Goal: Task Accomplishment & Management: Manage account settings

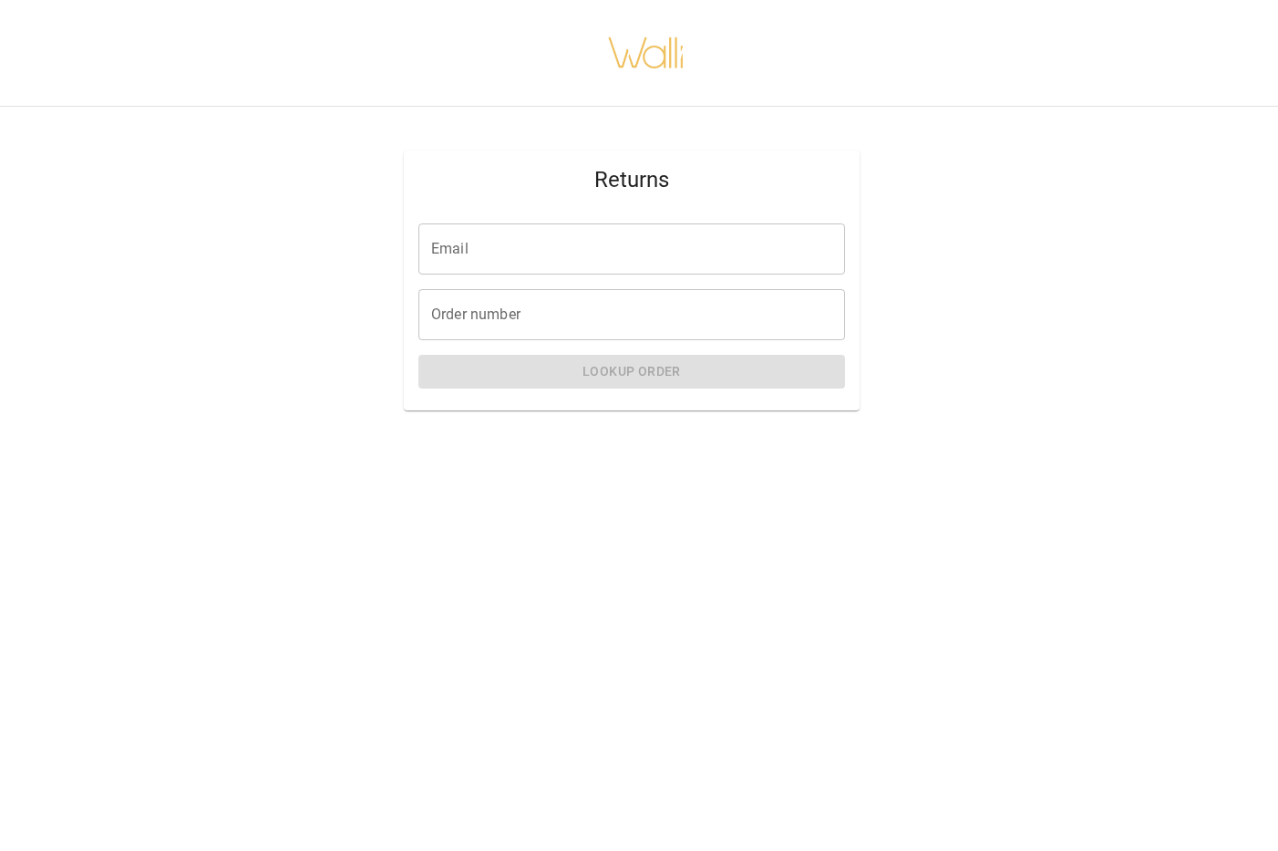
click at [676, 240] on input "Email" at bounding box center [632, 248] width 427 height 51
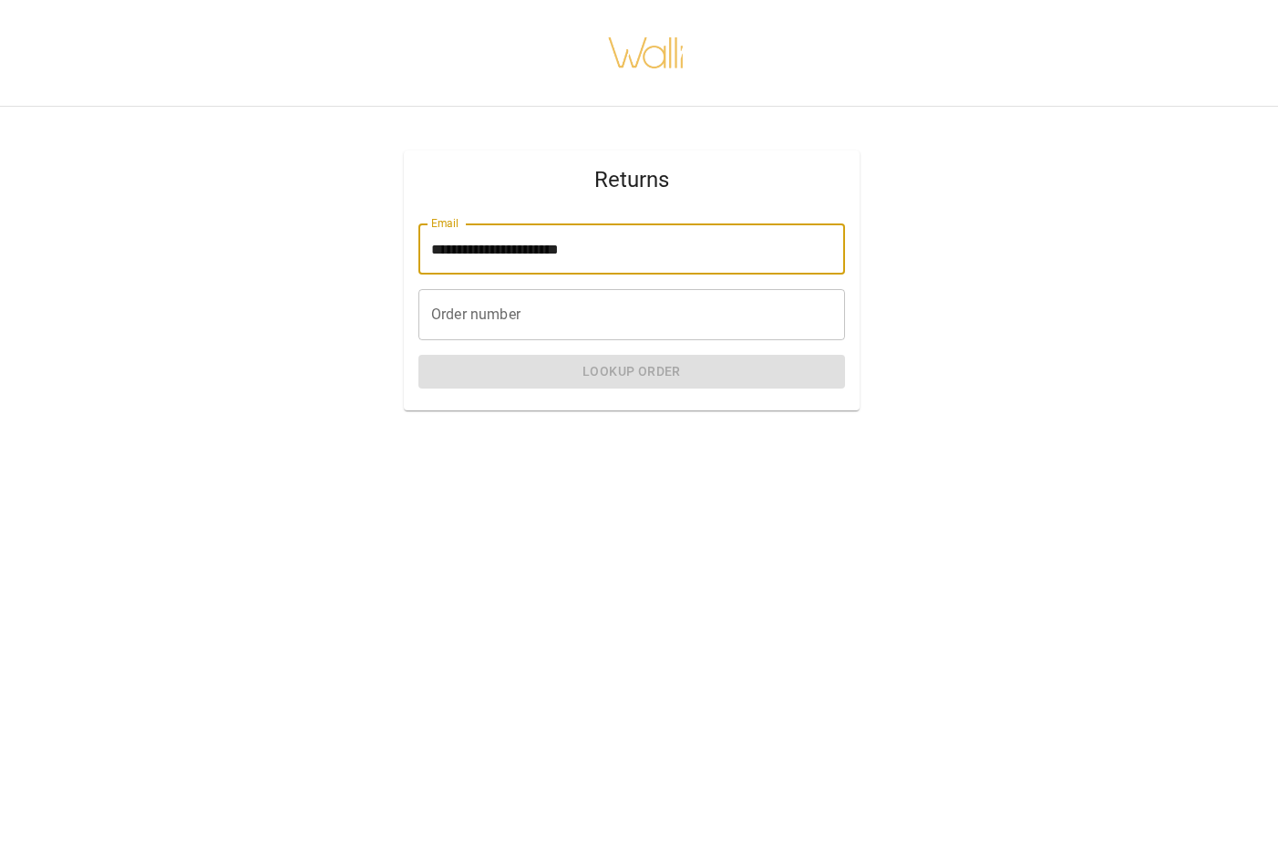
type input "**********"
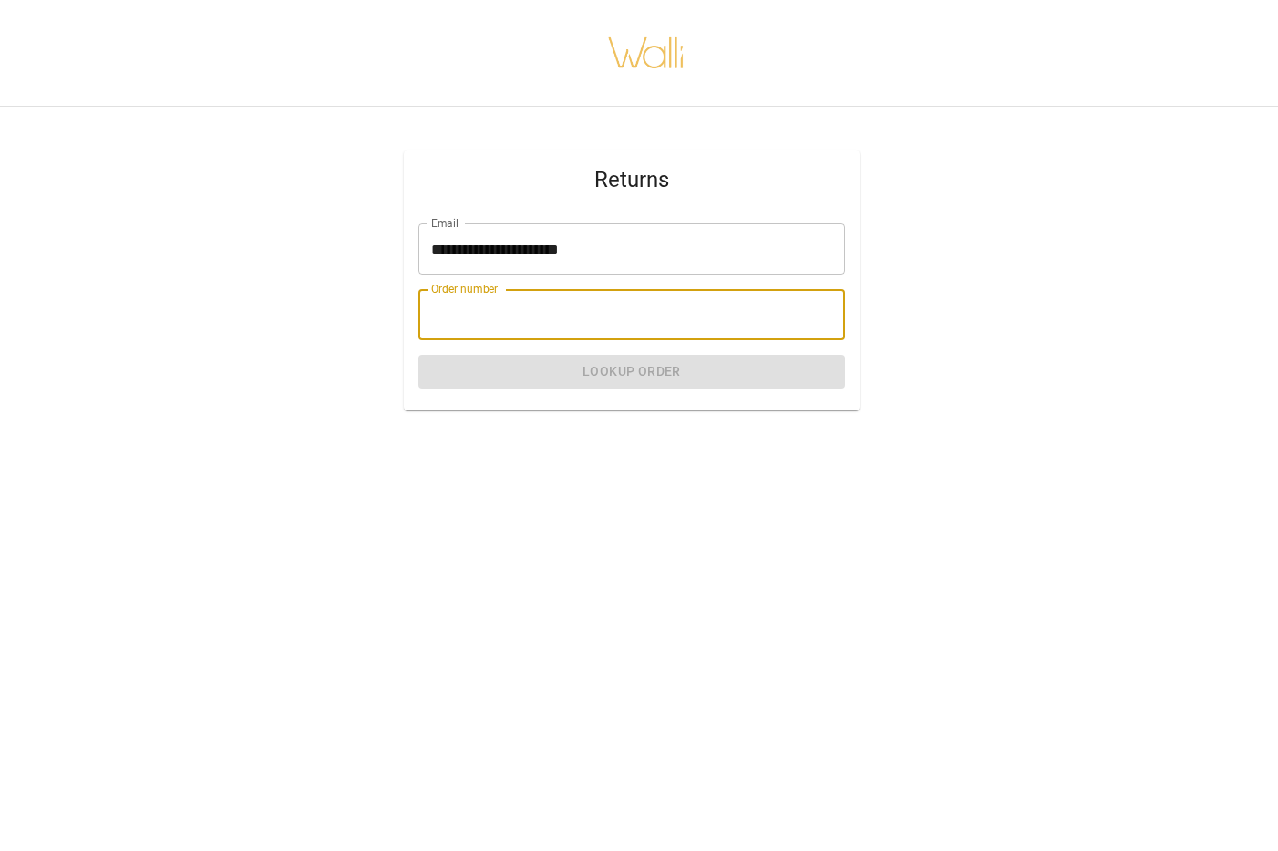
paste input "*******"
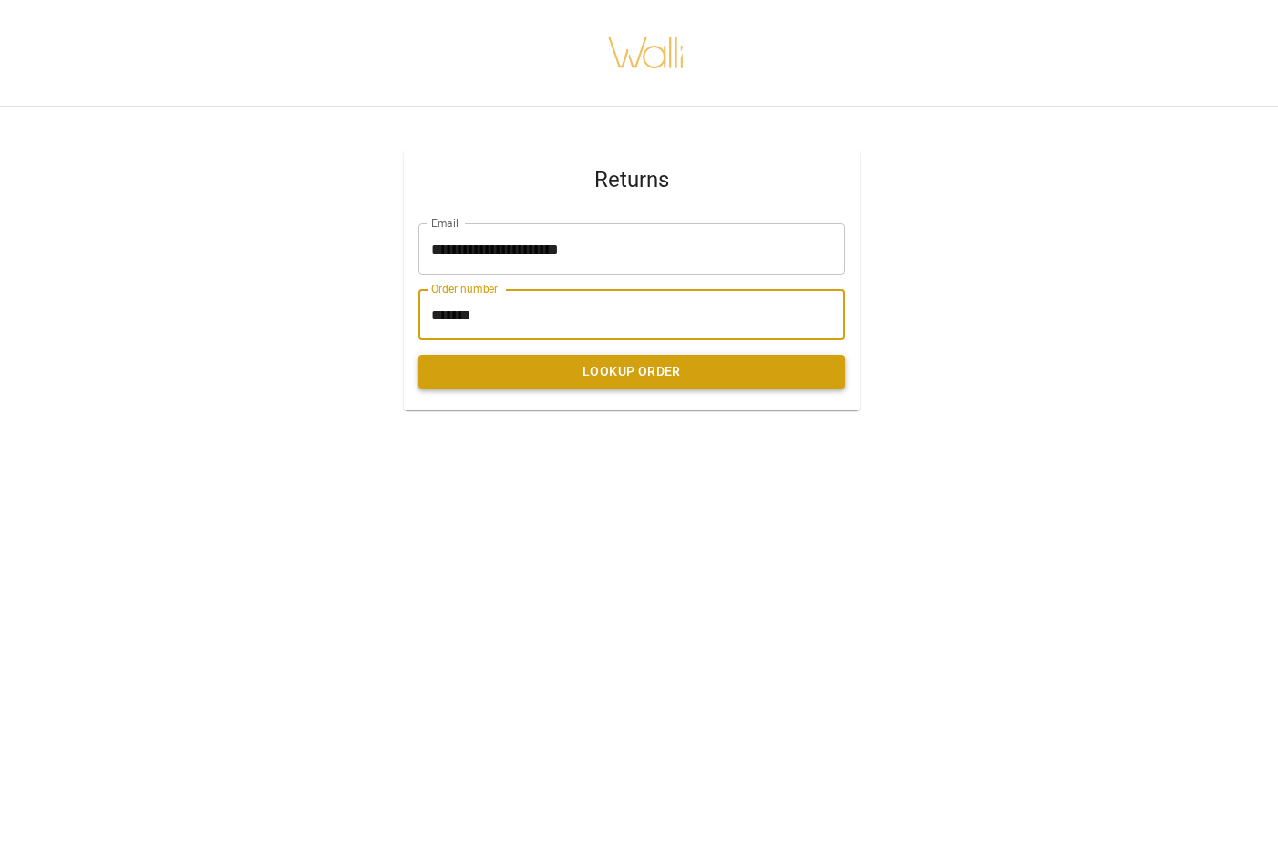
type input "*******"
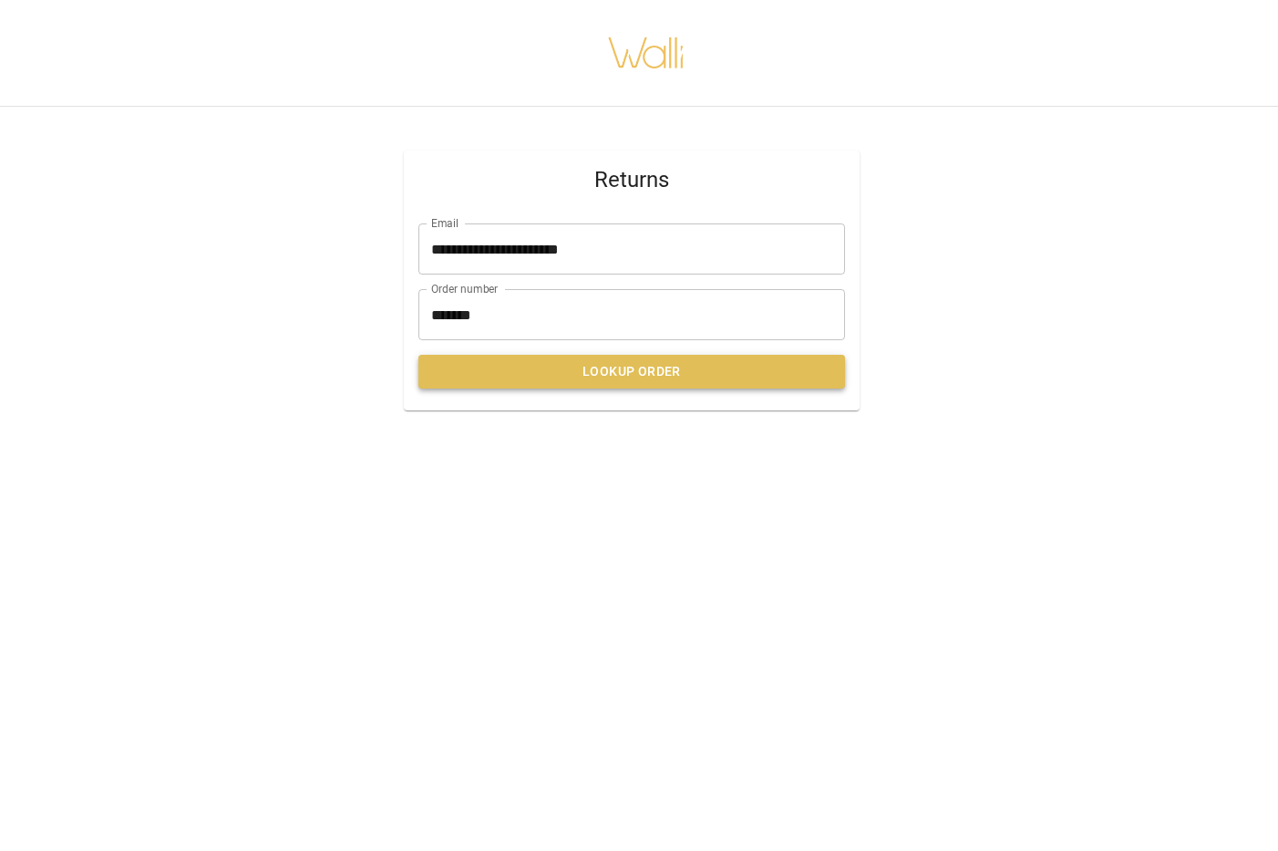
click at [651, 374] on button "Lookup Order" at bounding box center [632, 372] width 427 height 34
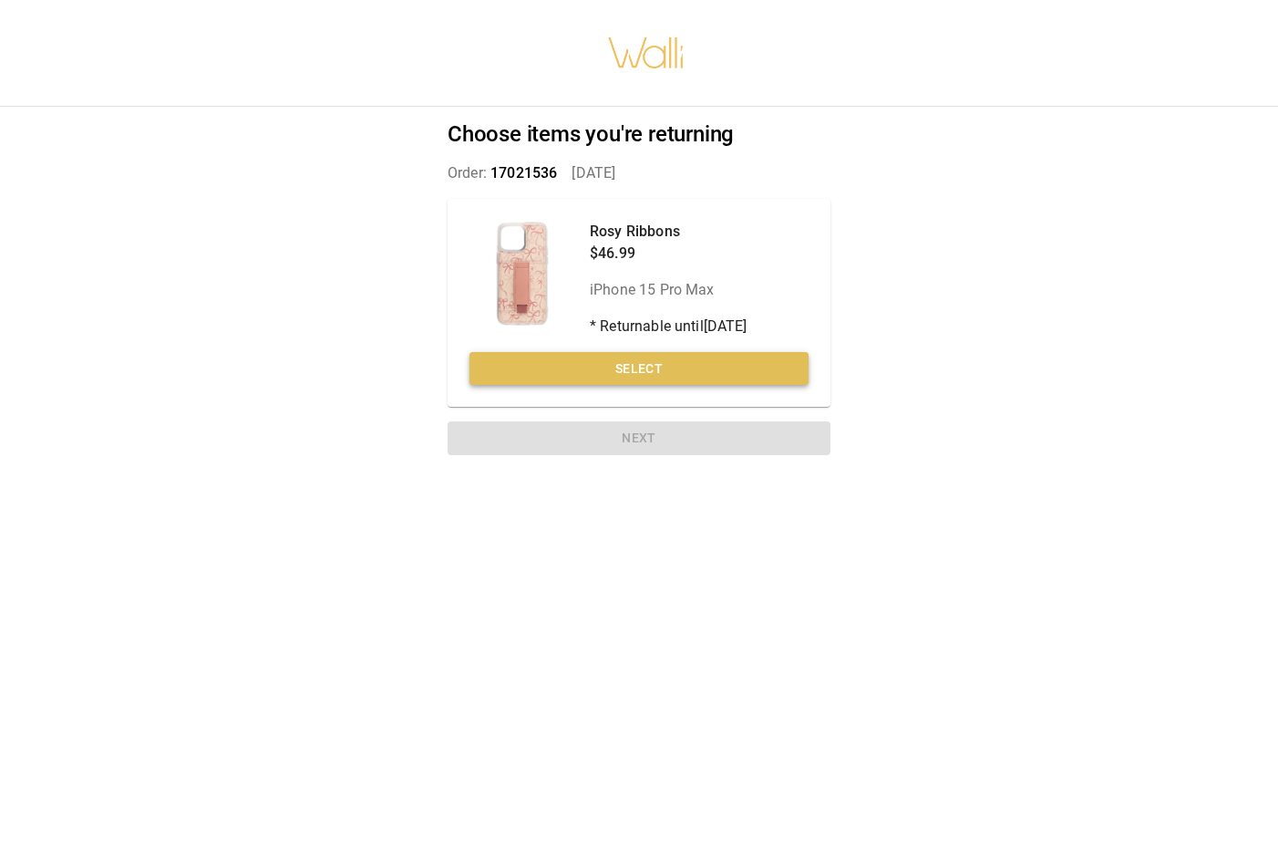
click at [626, 368] on button "Select" at bounding box center [639, 369] width 339 height 34
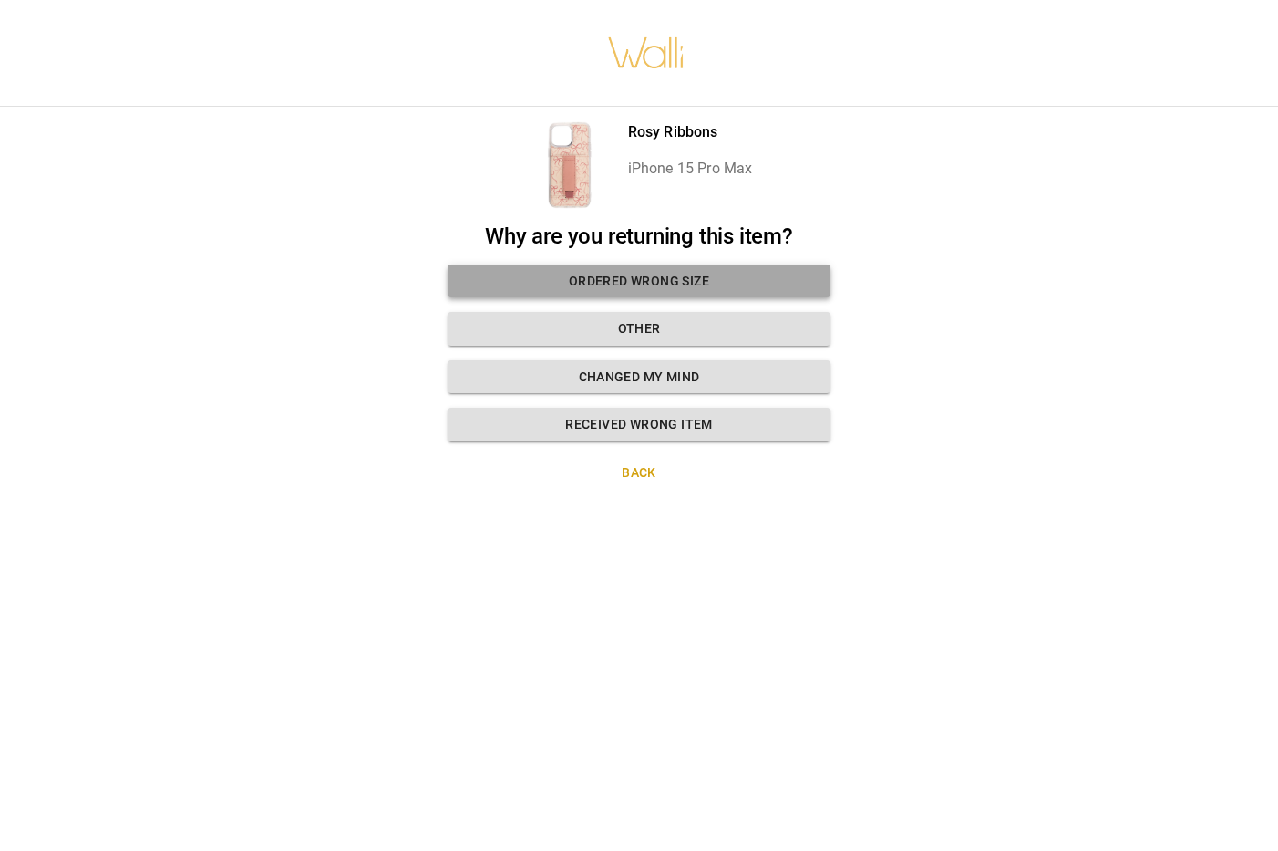
click at [619, 282] on button "Ordered wrong size" at bounding box center [639, 281] width 383 height 34
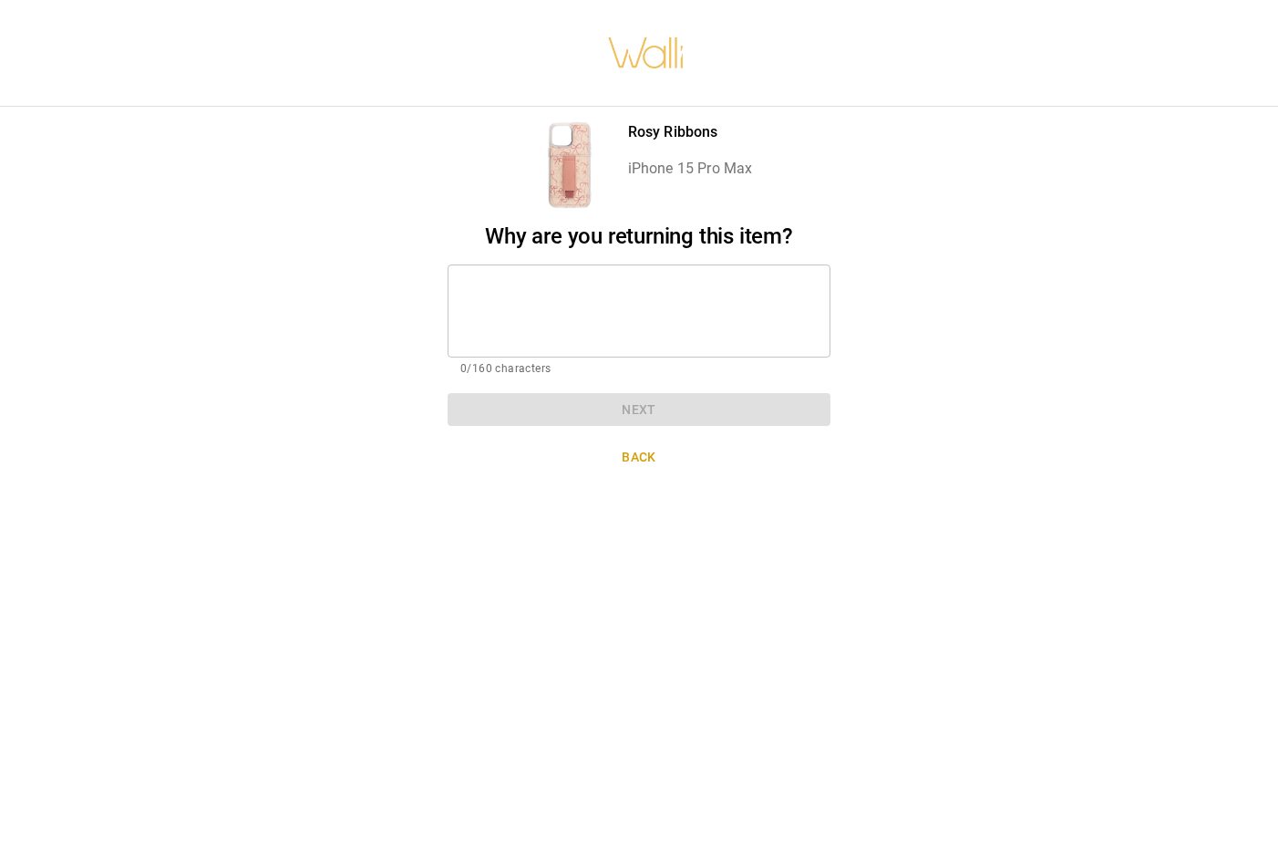
click at [562, 328] on textarea at bounding box center [638, 310] width 357 height 63
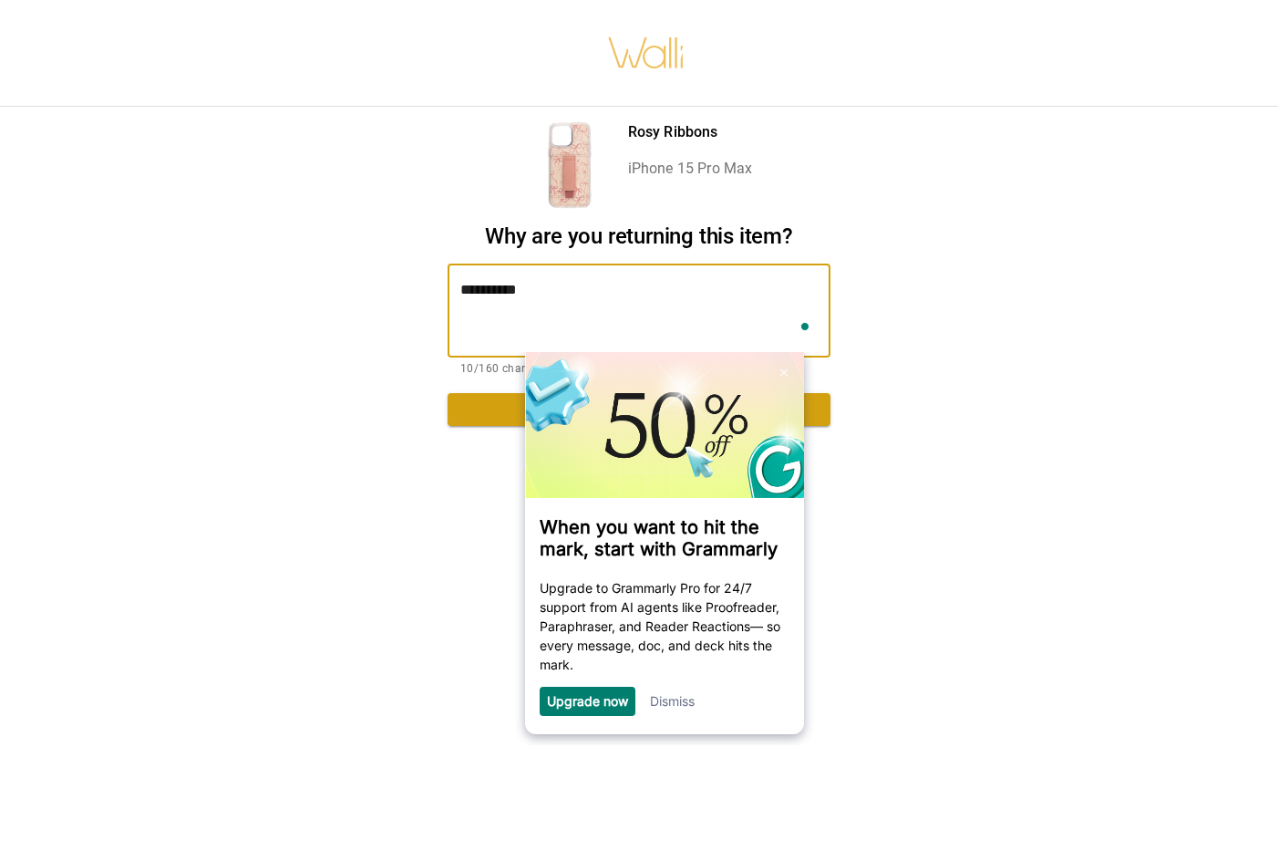
type textarea "**********"
click at [388, 408] on div "**********" at bounding box center [639, 425] width 1278 height 851
click at [480, 408] on button "Next" at bounding box center [639, 410] width 383 height 34
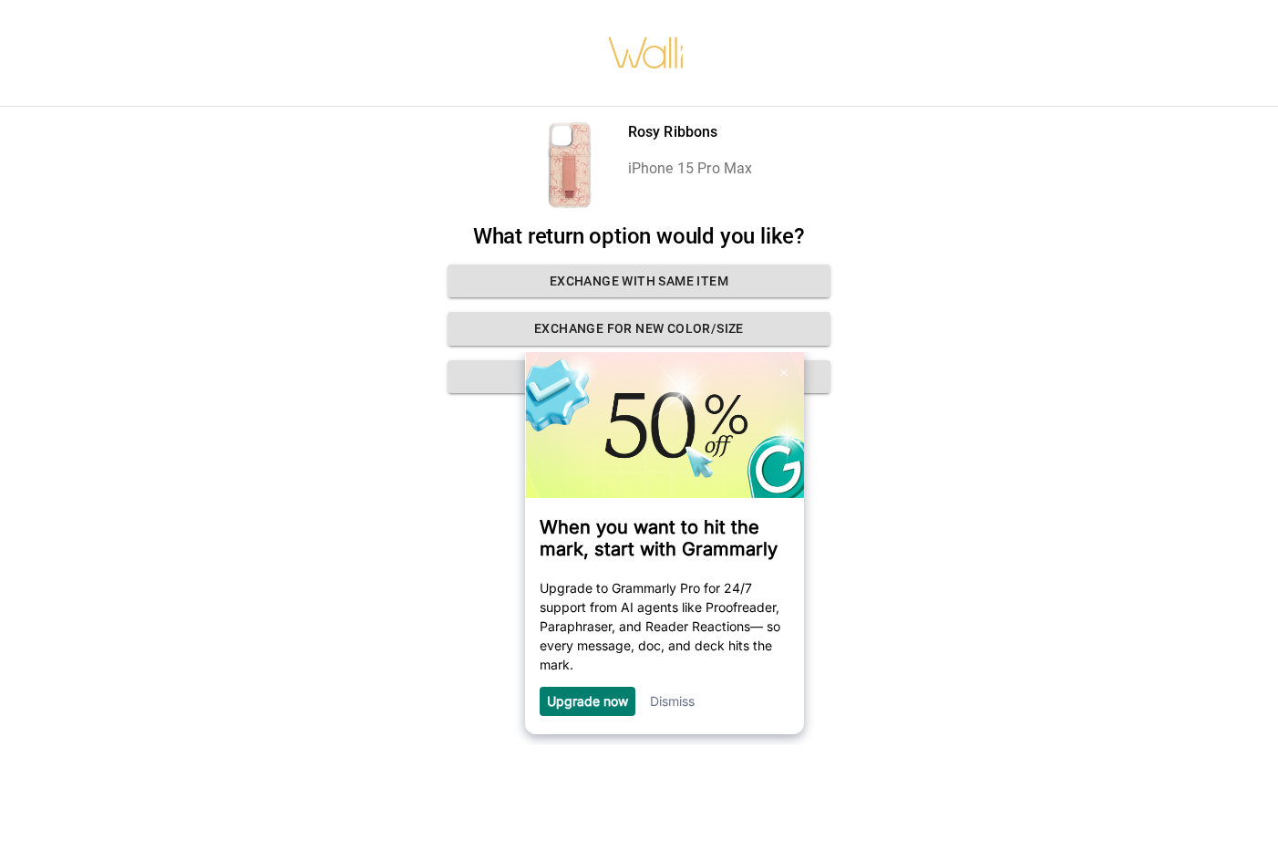
click at [674, 715] on div "Dismiss" at bounding box center [672, 701] width 45 height 29
click at [676, 721] on div "When you want to hit the mark, start with Grammarly Upgrade to Grammarly Pro fo…" at bounding box center [664, 543] width 279 height 382
click at [676, 713] on div "Dismiss" at bounding box center [672, 701] width 45 height 29
click at [673, 691] on div "Dismiss" at bounding box center [672, 701] width 45 height 29
click at [702, 712] on div "Upgrade now Dismiss" at bounding box center [664, 701] width 279 height 29
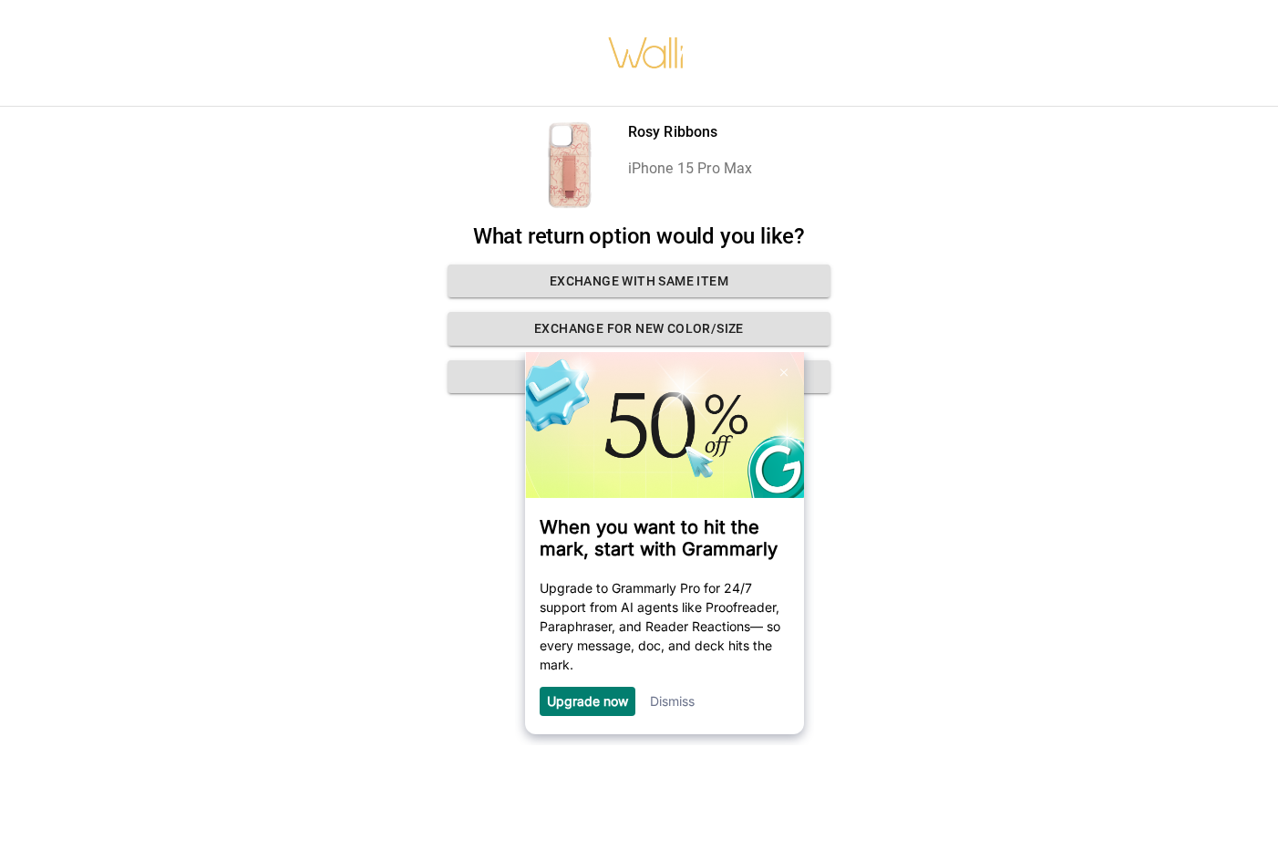
click at [947, 574] on div "Rosy Ribbons iPhone 15 Pro Max What return option would you like? Exchange with…" at bounding box center [639, 425] width 1278 height 851
click at [666, 704] on link "Dismiss" at bounding box center [672, 701] width 45 height 16
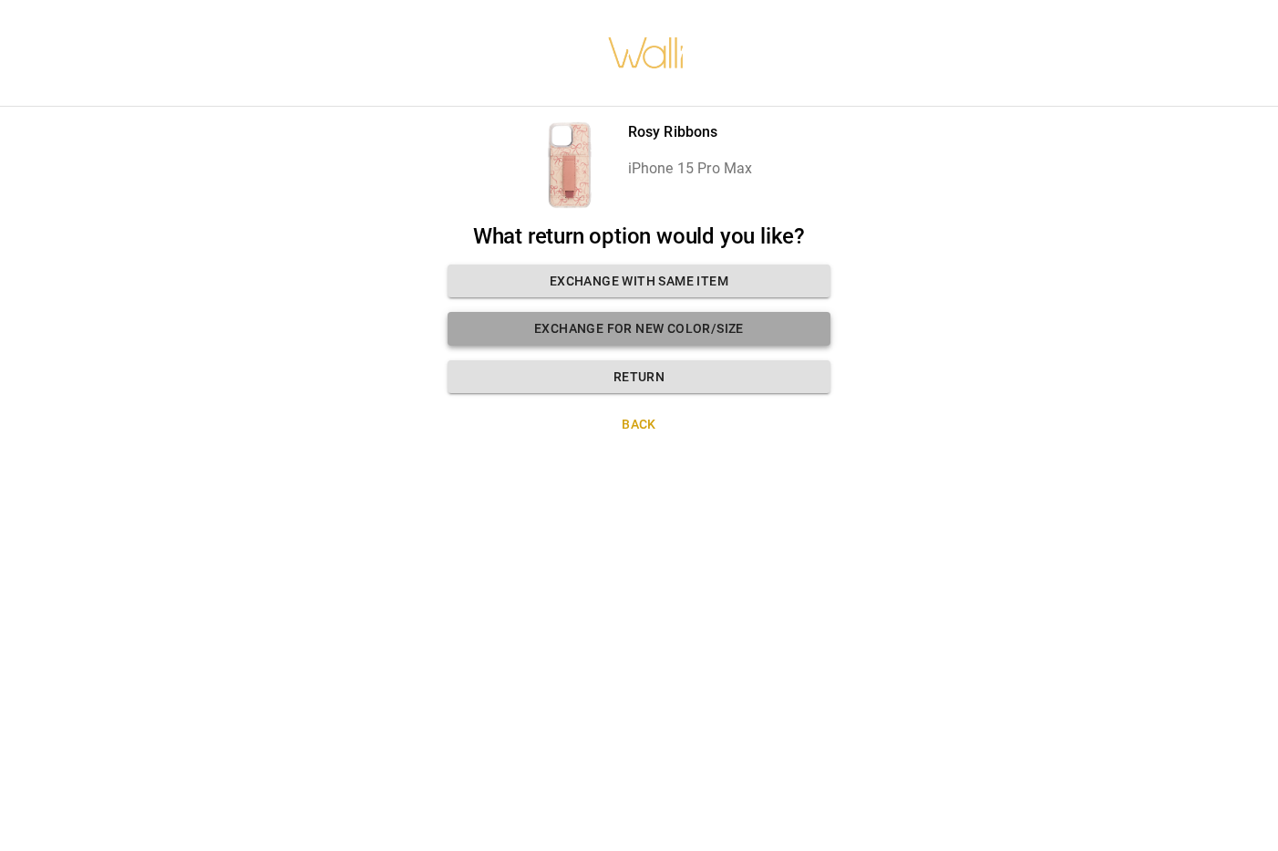
click at [605, 330] on button "Exchange for new color/size" at bounding box center [639, 329] width 383 height 34
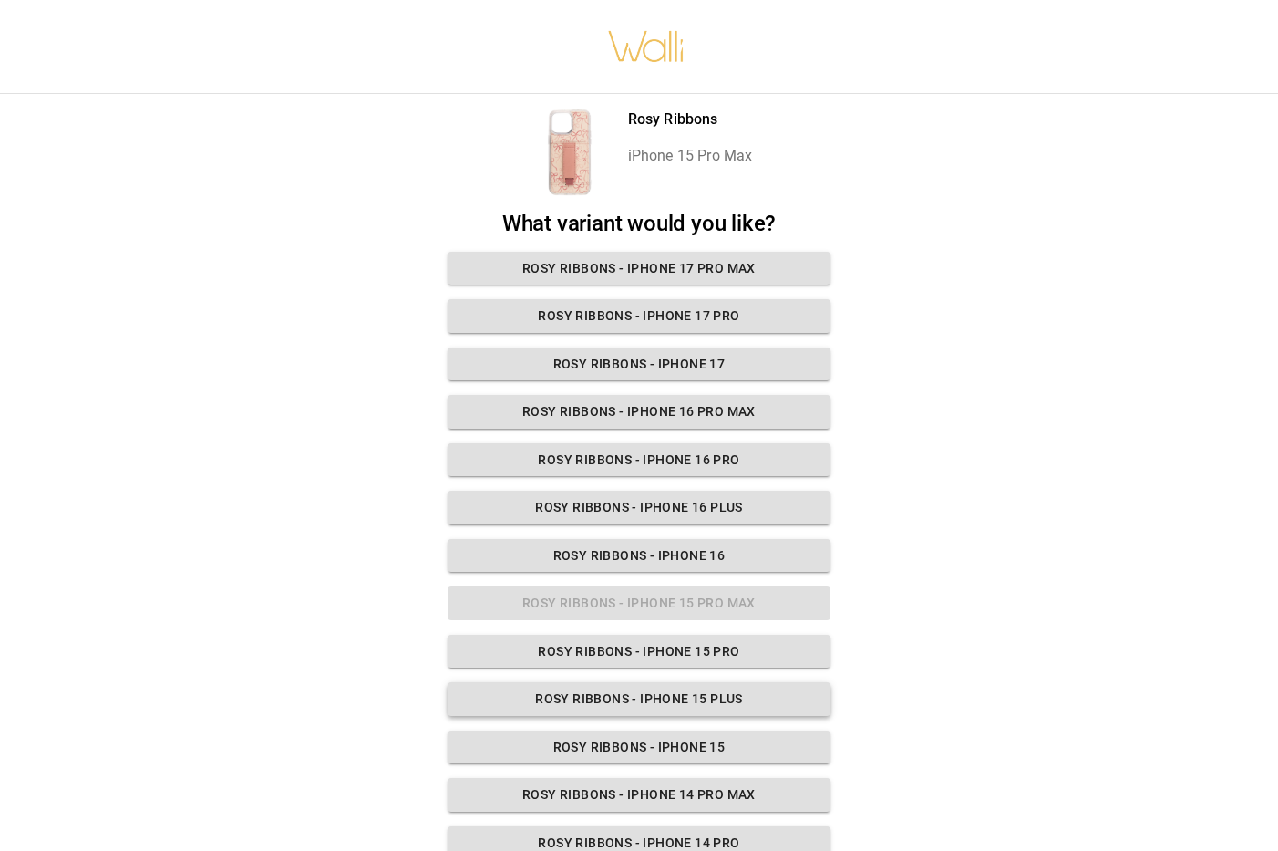
click at [647, 699] on button "Rosy Ribbons - iPhone 15 Plus" at bounding box center [639, 699] width 383 height 34
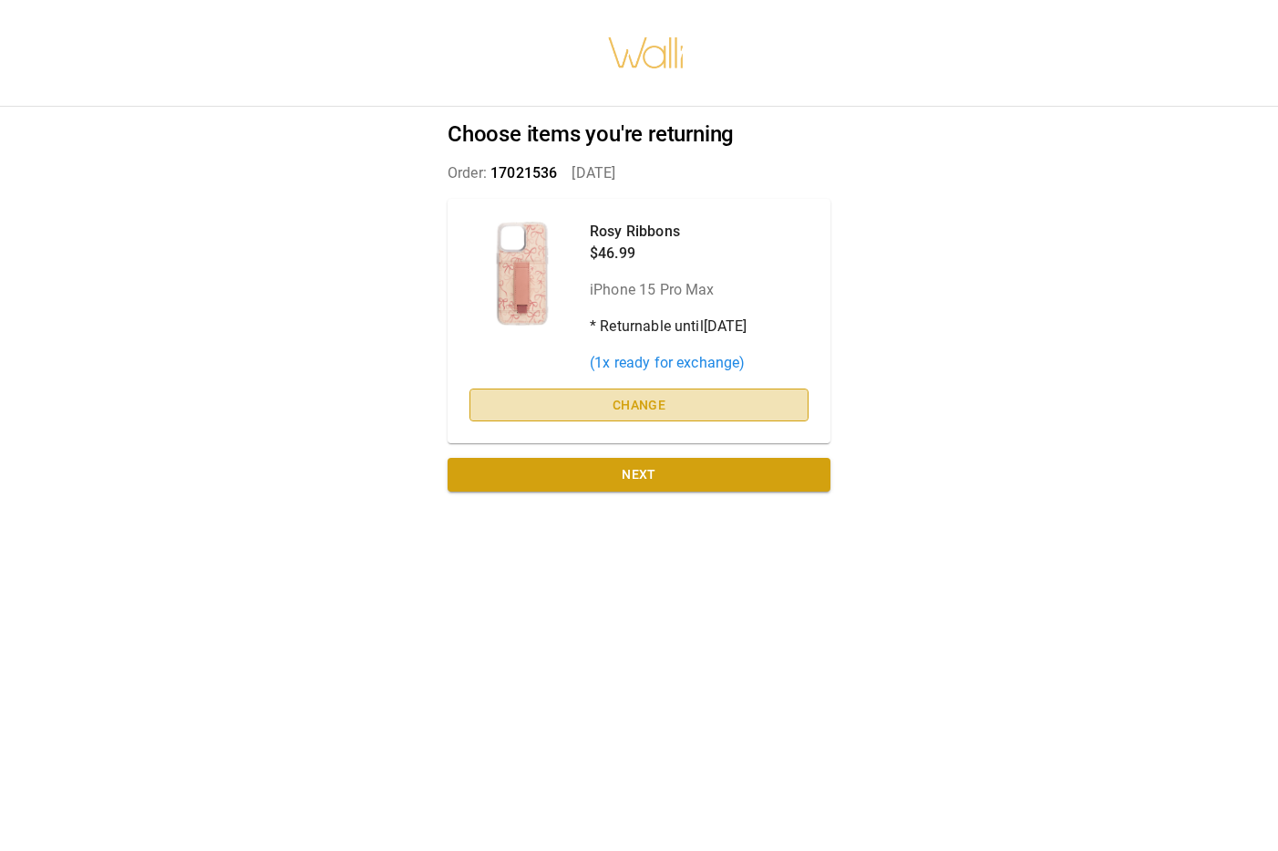
click at [631, 409] on button "Change" at bounding box center [639, 405] width 339 height 34
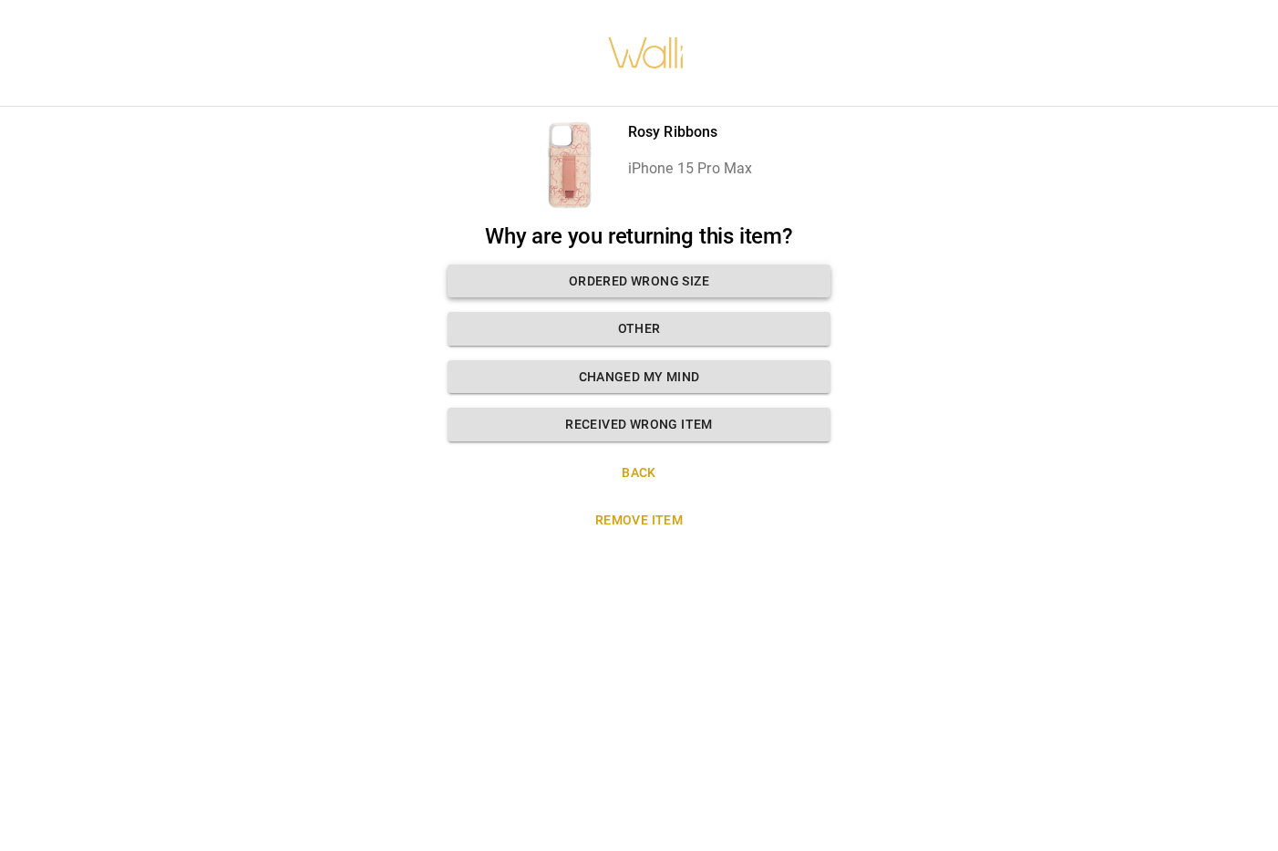
click at [646, 287] on button "Ordered wrong size" at bounding box center [639, 281] width 383 height 34
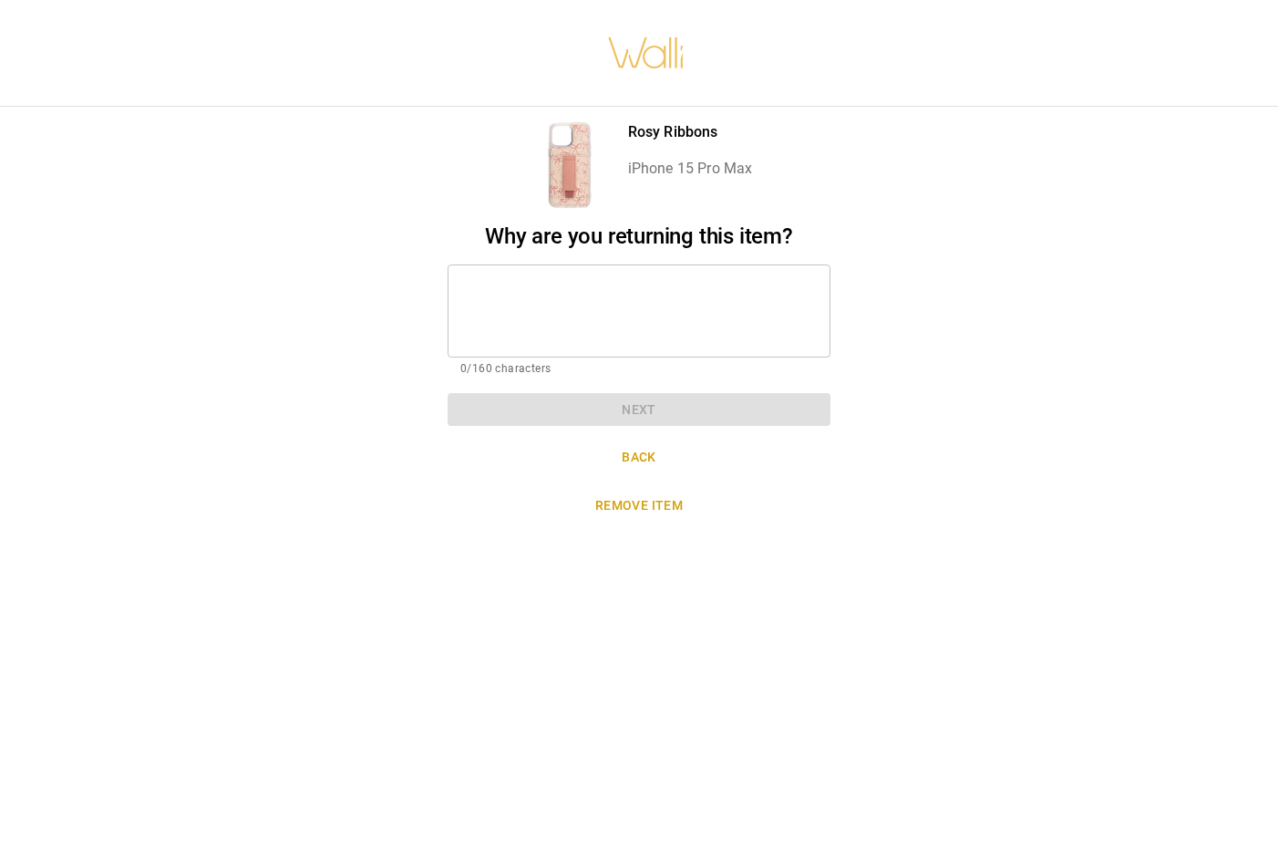
click at [639, 306] on textarea at bounding box center [638, 310] width 357 height 63
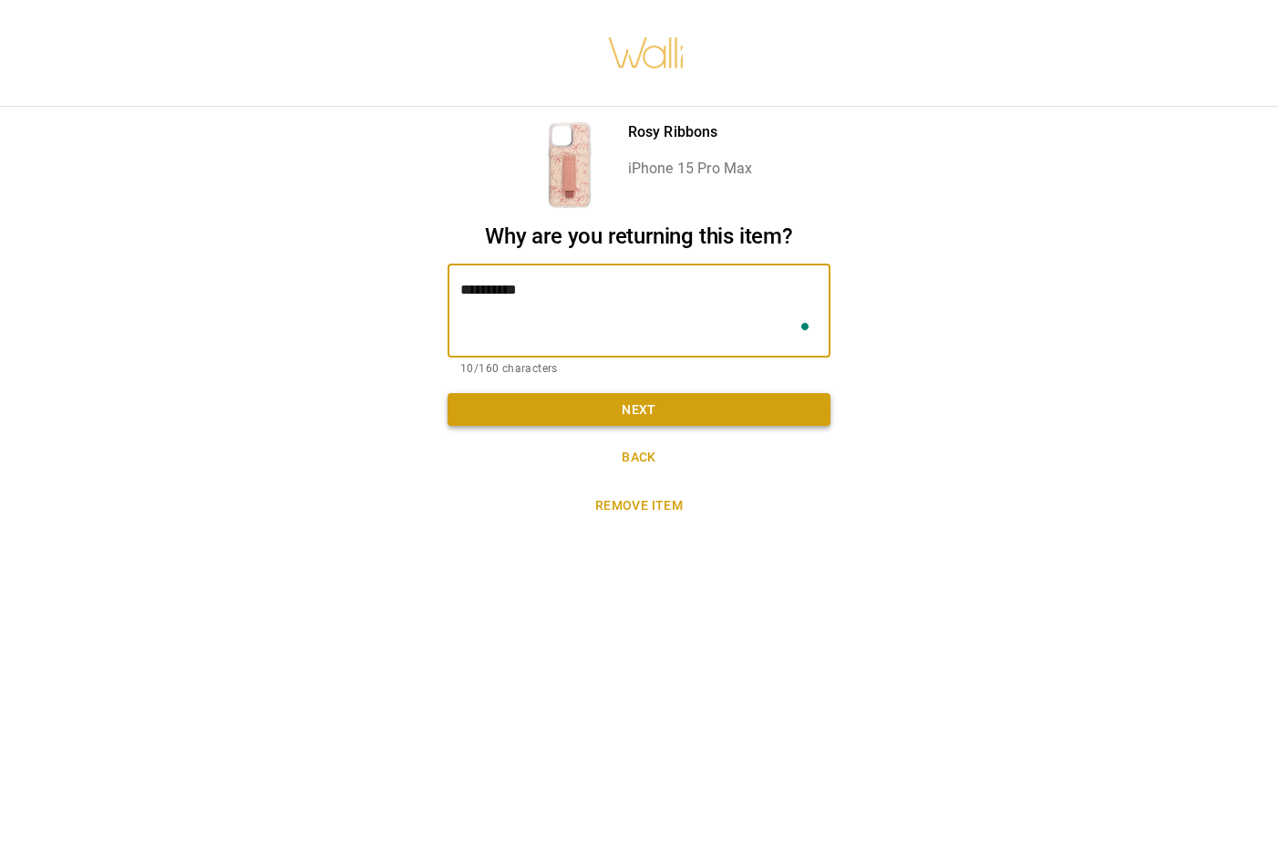
type textarea "**********"
click at [676, 411] on button "Next" at bounding box center [639, 410] width 383 height 34
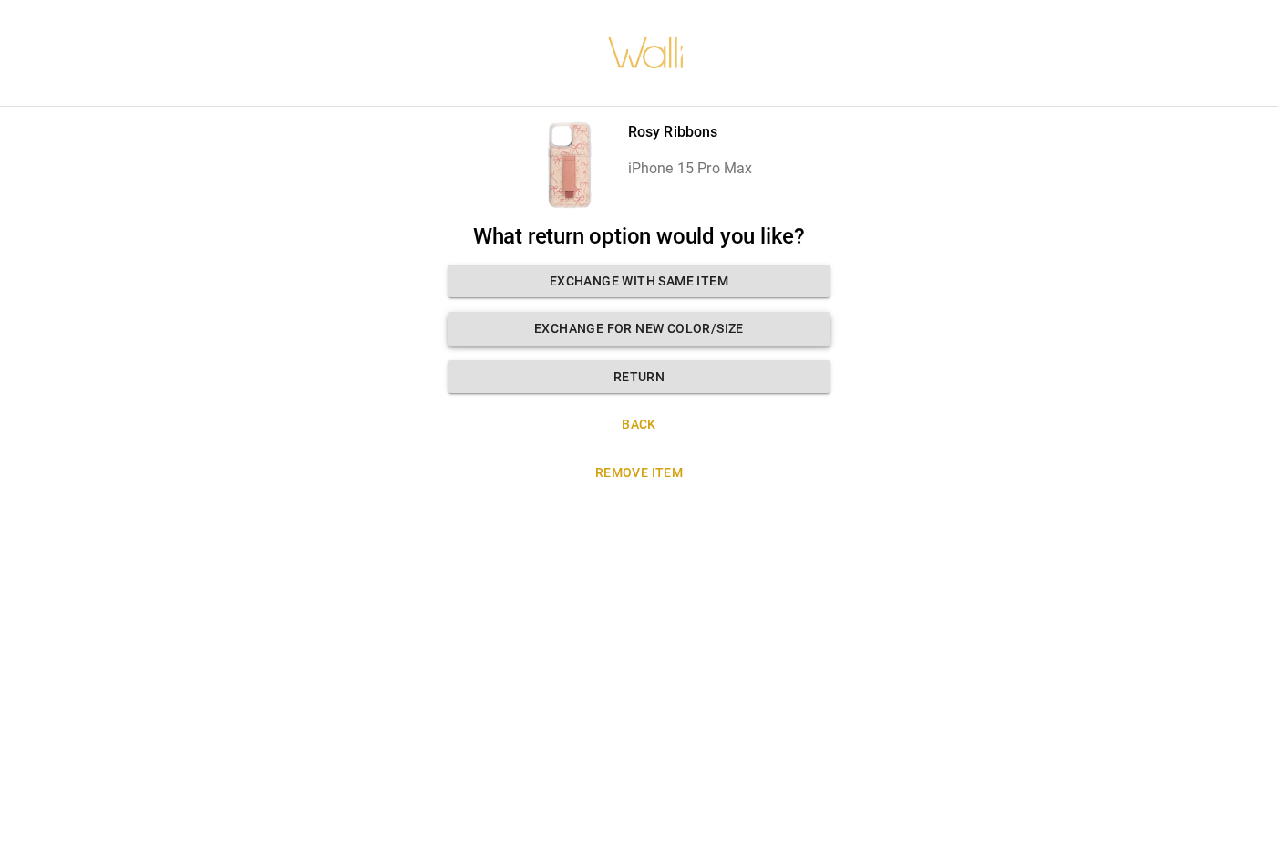
click at [652, 331] on button "Exchange for new color/size" at bounding box center [639, 329] width 383 height 34
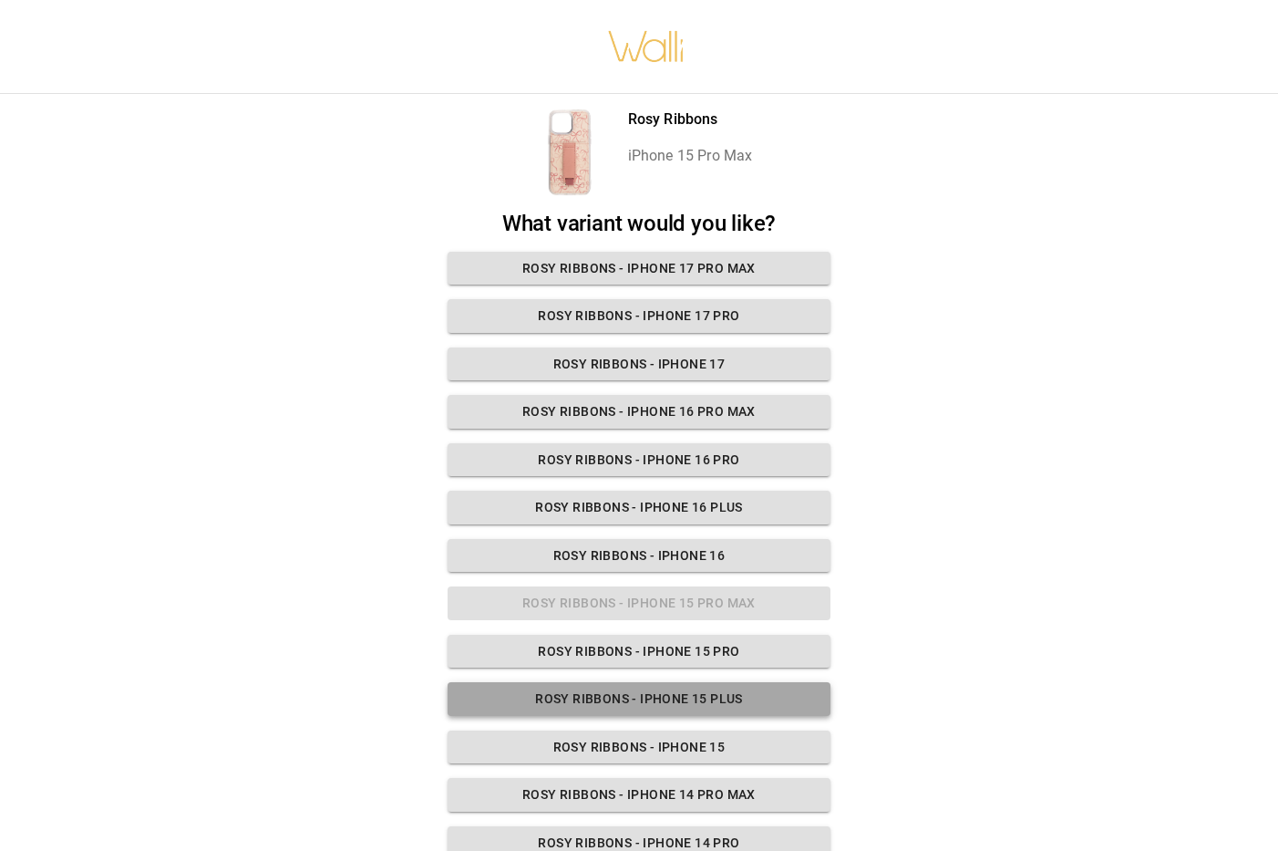
click at [675, 698] on button "Rosy Ribbons - iPhone 15 Plus" at bounding box center [639, 699] width 383 height 34
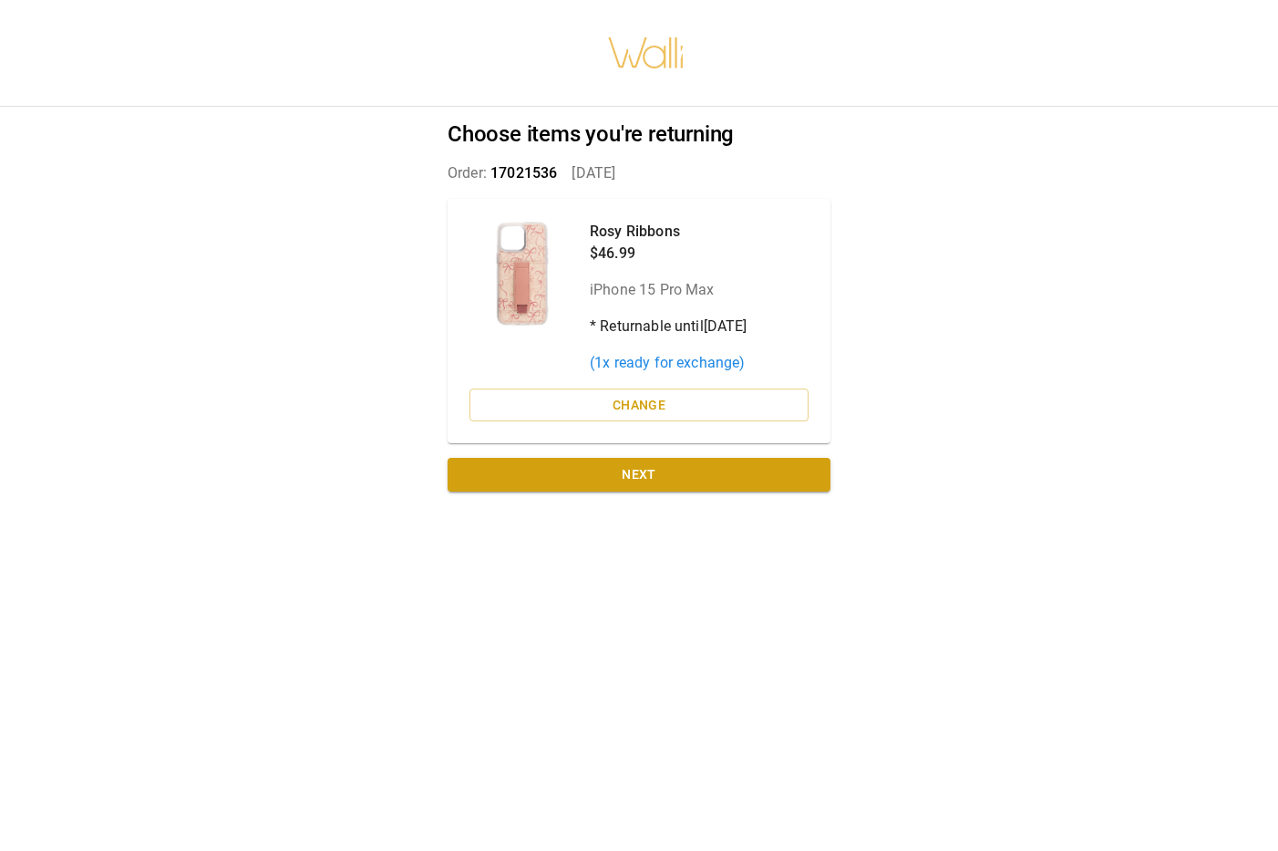
click at [636, 454] on div "Choose items you're returning Order: 17021536   [DATE] Rosy Ribbons $46.99 iPho…" at bounding box center [639, 310] width 427 height 407
click at [637, 475] on button "Next" at bounding box center [639, 475] width 383 height 34
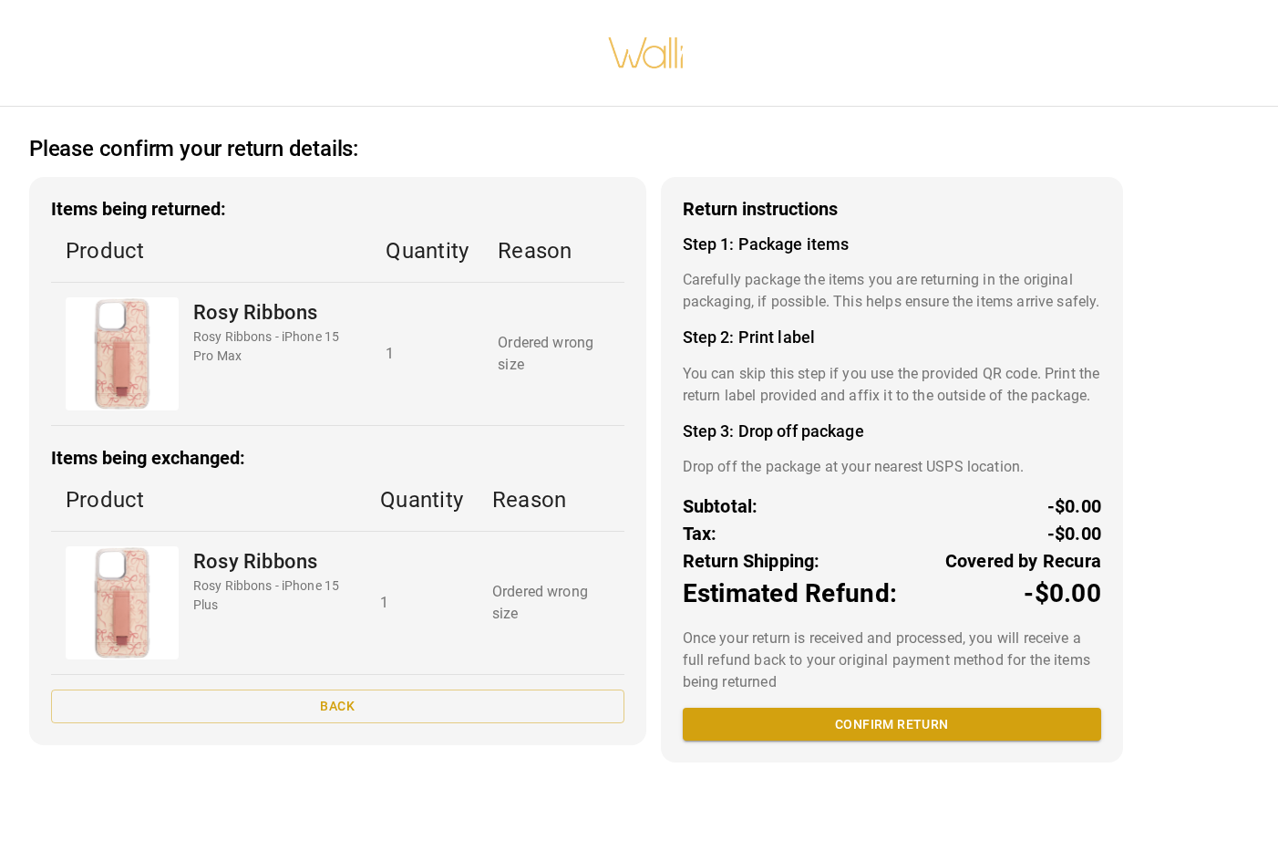
click at [266, 508] on p "Product" at bounding box center [208, 499] width 285 height 33
click at [507, 607] on p "Ordered wrong size" at bounding box center [551, 603] width 118 height 44
click at [285, 618] on div "Rosy Ribbons Rosy Ribbons - iPhone 15 Plus" at bounding box center [272, 602] width 158 height 113
click at [309, 700] on button "Back" at bounding box center [338, 706] width 574 height 34
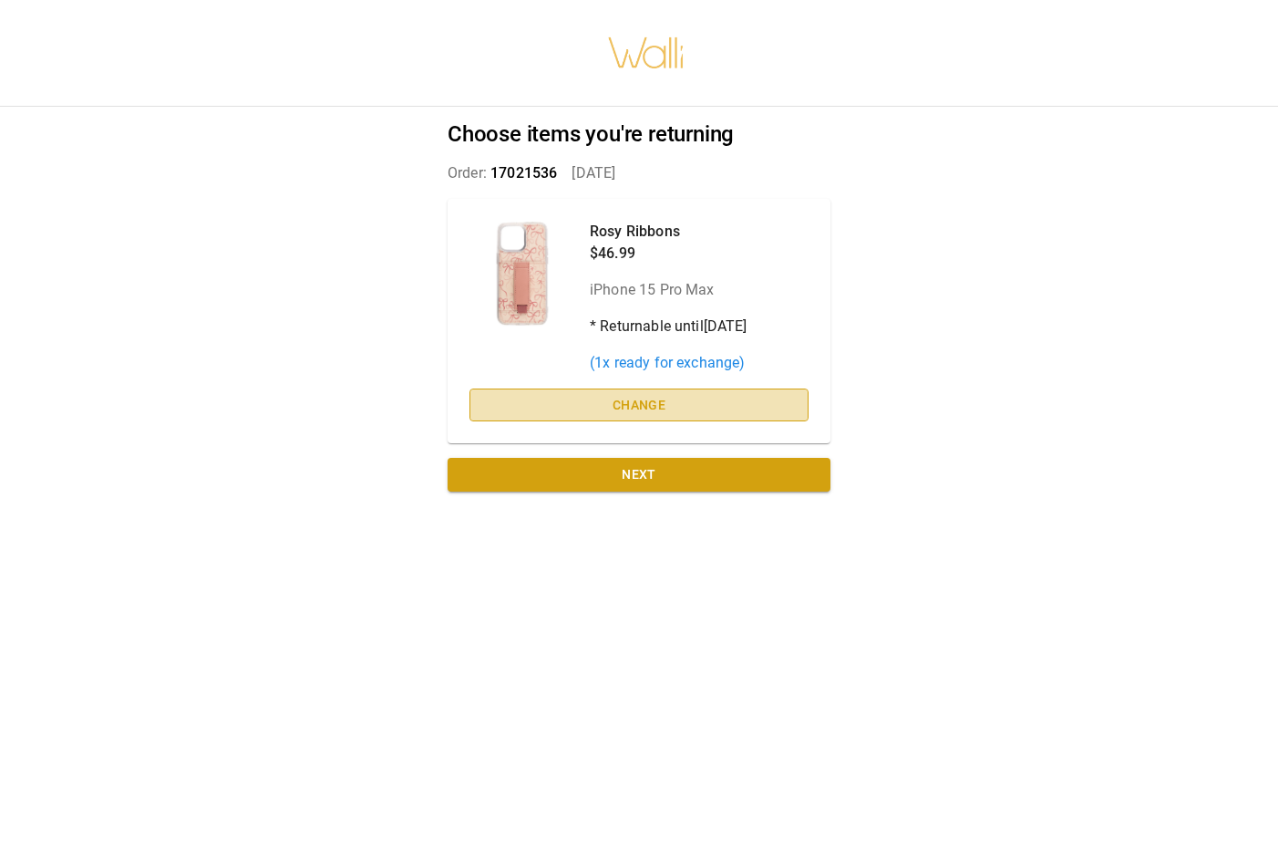
click at [575, 406] on button "Change" at bounding box center [639, 405] width 339 height 34
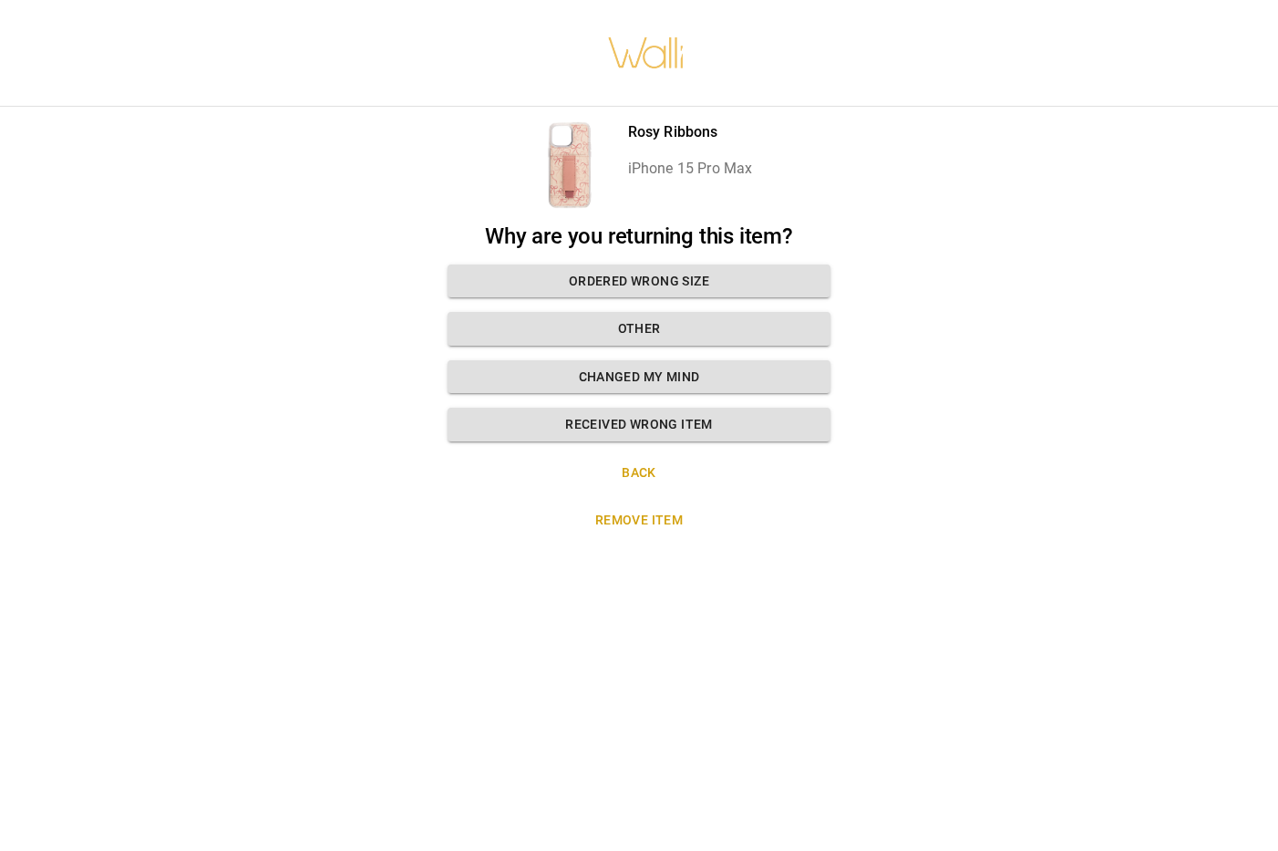
click at [661, 517] on button "Remove item" at bounding box center [639, 520] width 383 height 34
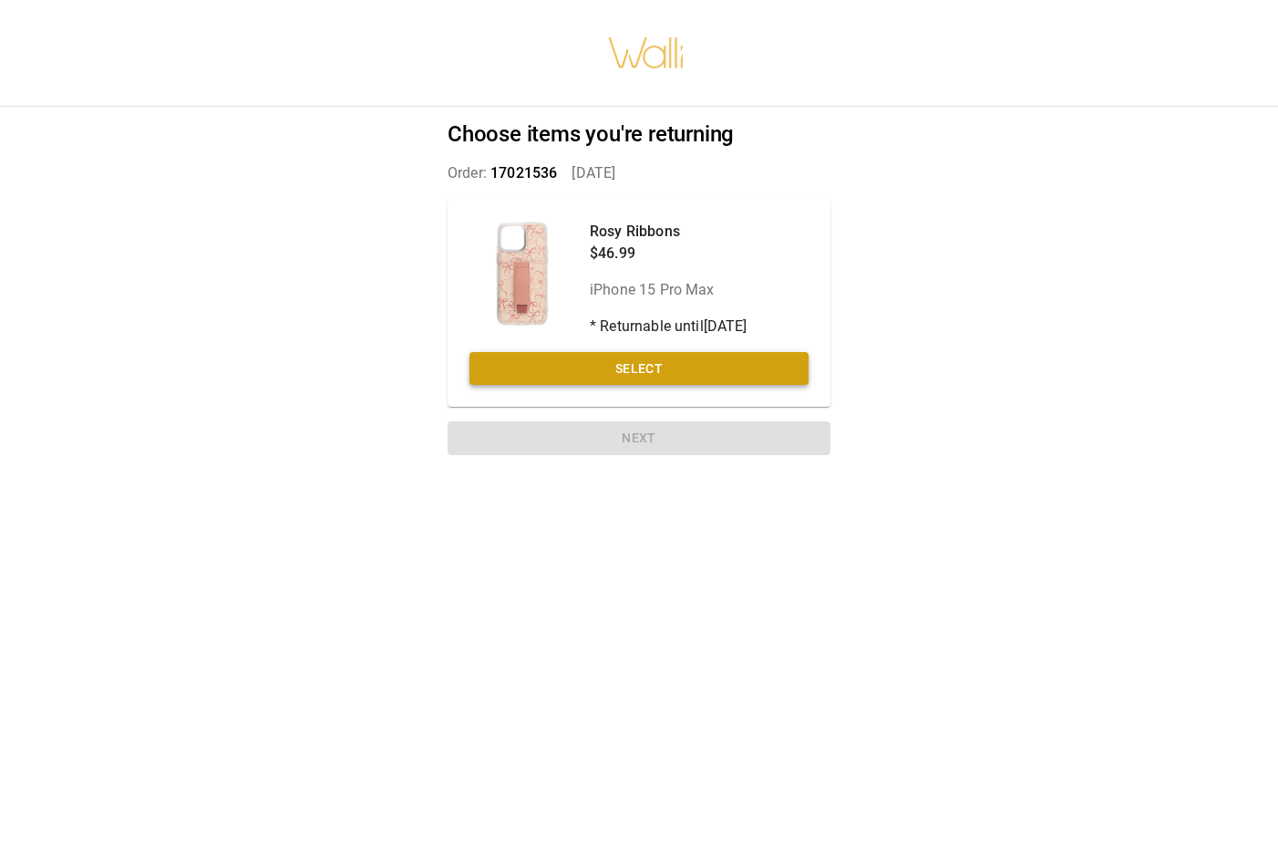
click at [643, 378] on button "Select" at bounding box center [639, 369] width 339 height 34
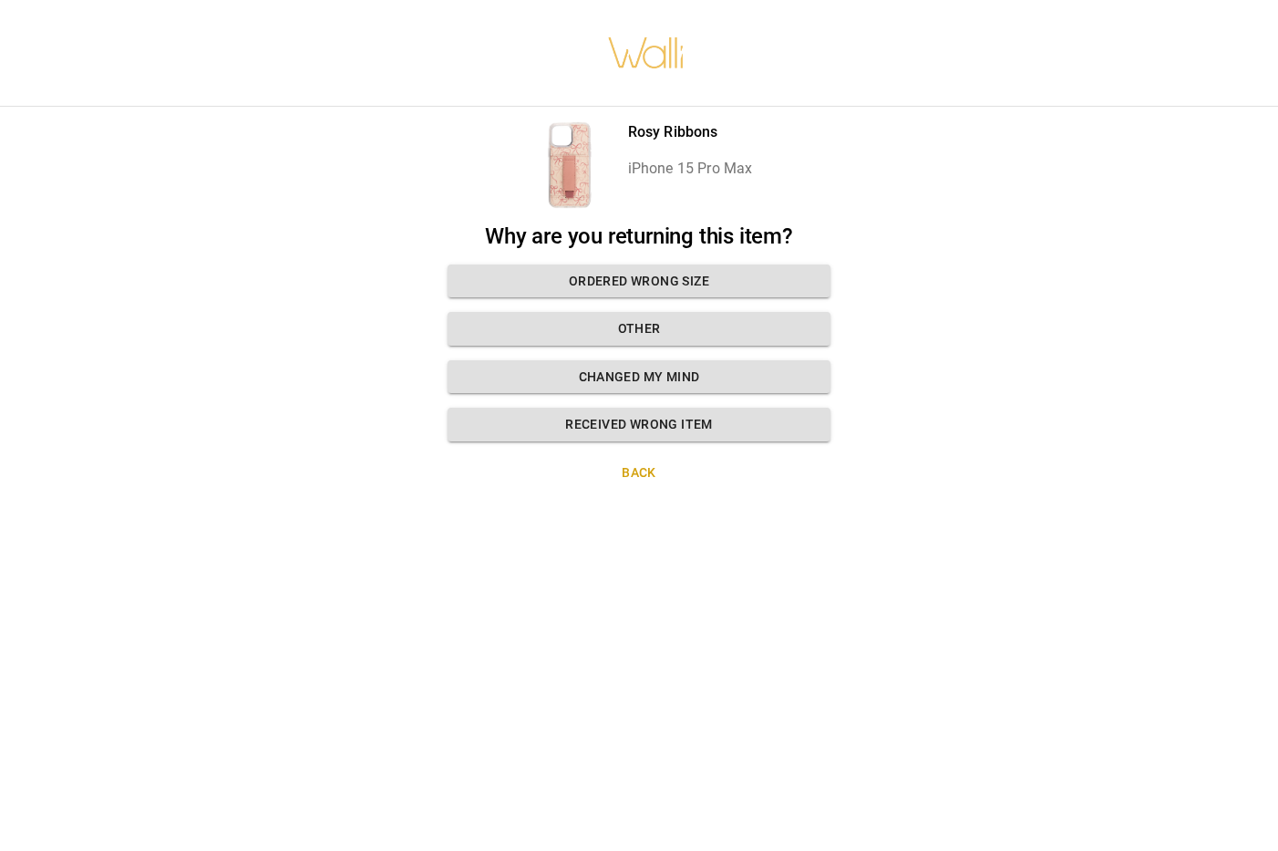
click at [653, 462] on button "Back" at bounding box center [639, 473] width 383 height 34
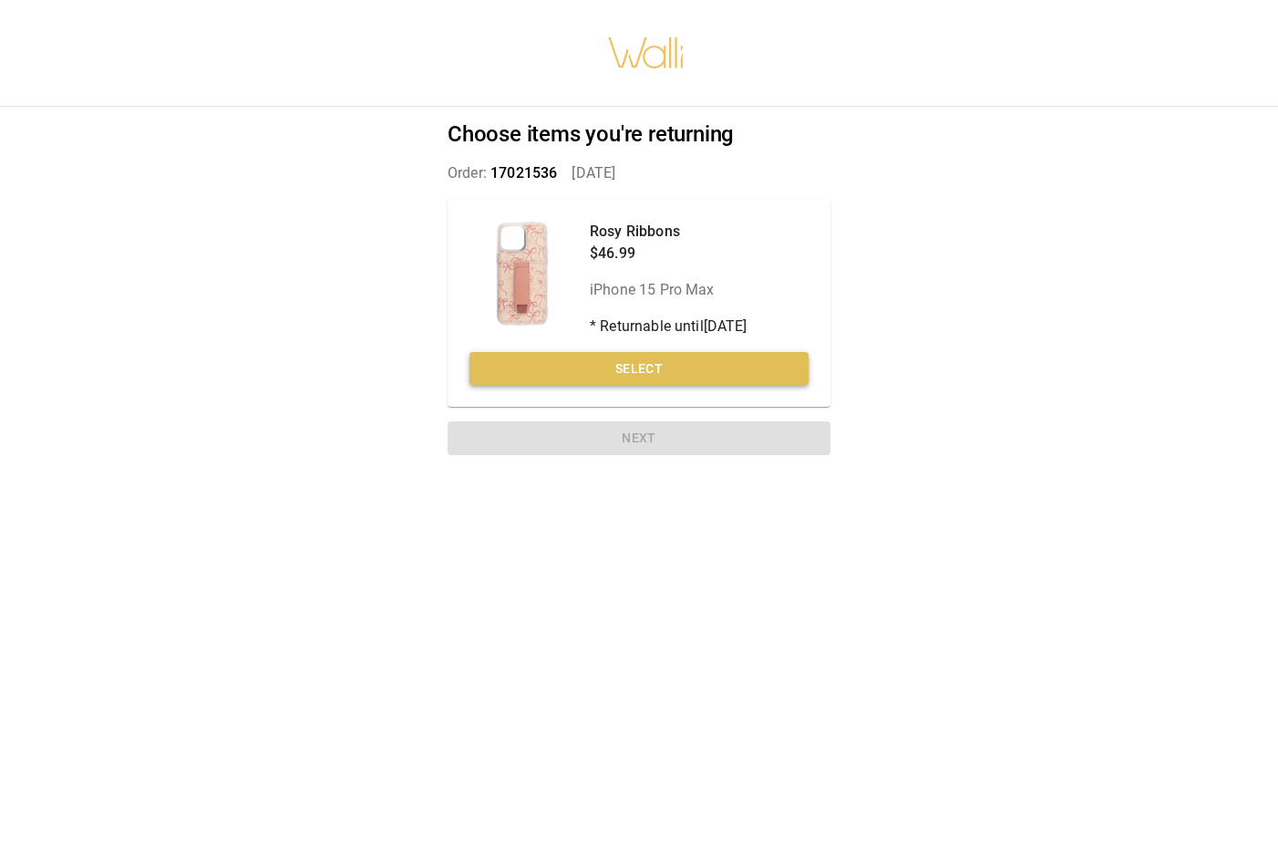
click at [653, 366] on button "Select" at bounding box center [639, 369] width 339 height 34
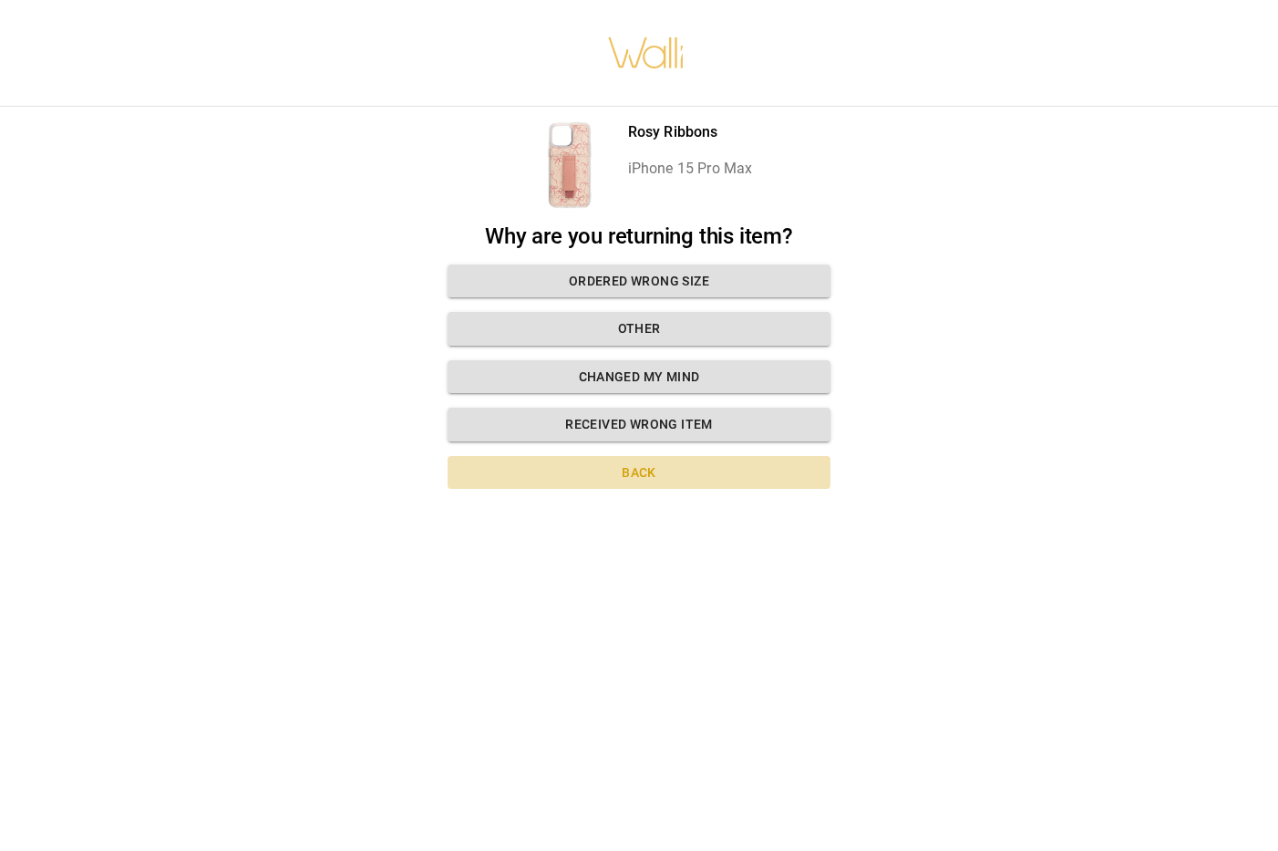
click at [643, 471] on button "Back" at bounding box center [639, 473] width 383 height 34
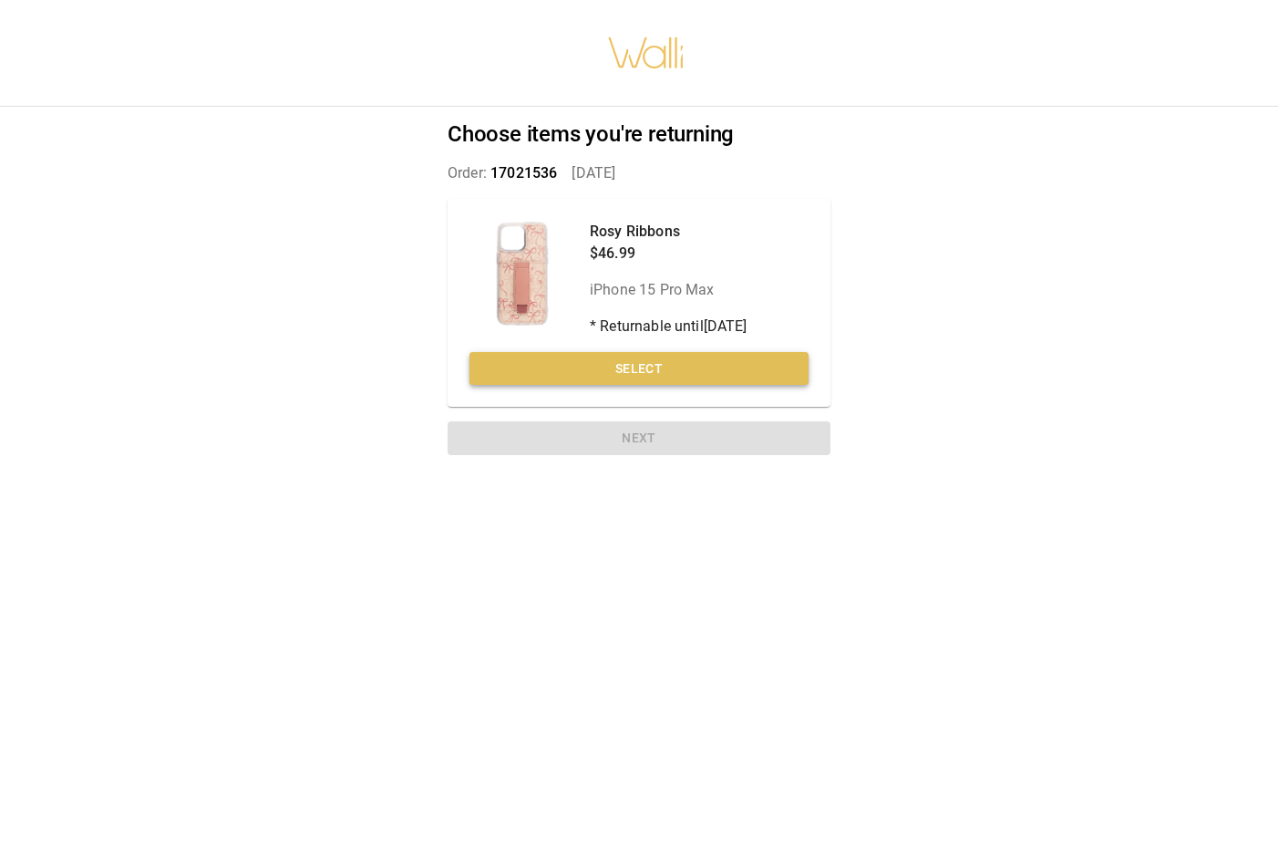
click at [677, 374] on button "Select" at bounding box center [639, 369] width 339 height 34
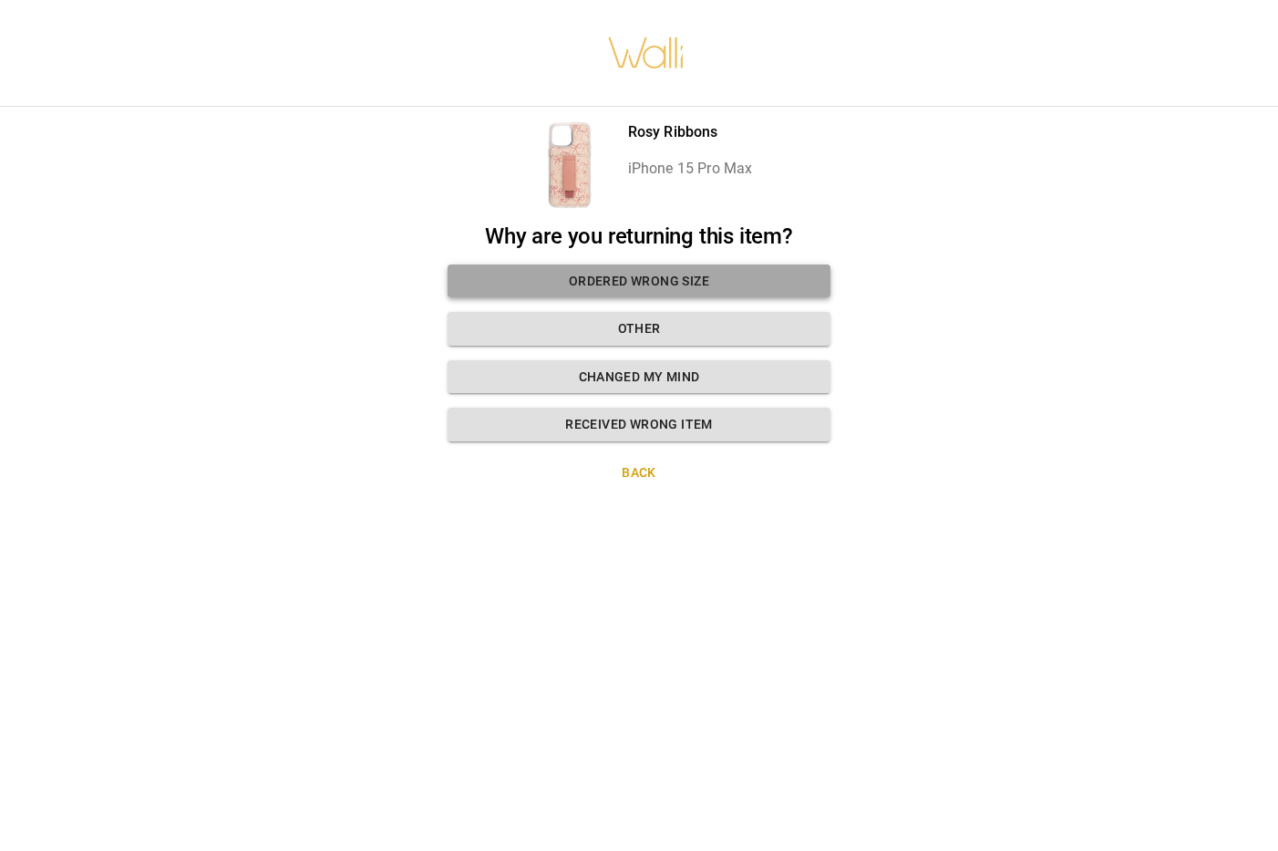
click at [655, 288] on button "Ordered wrong size" at bounding box center [639, 281] width 383 height 34
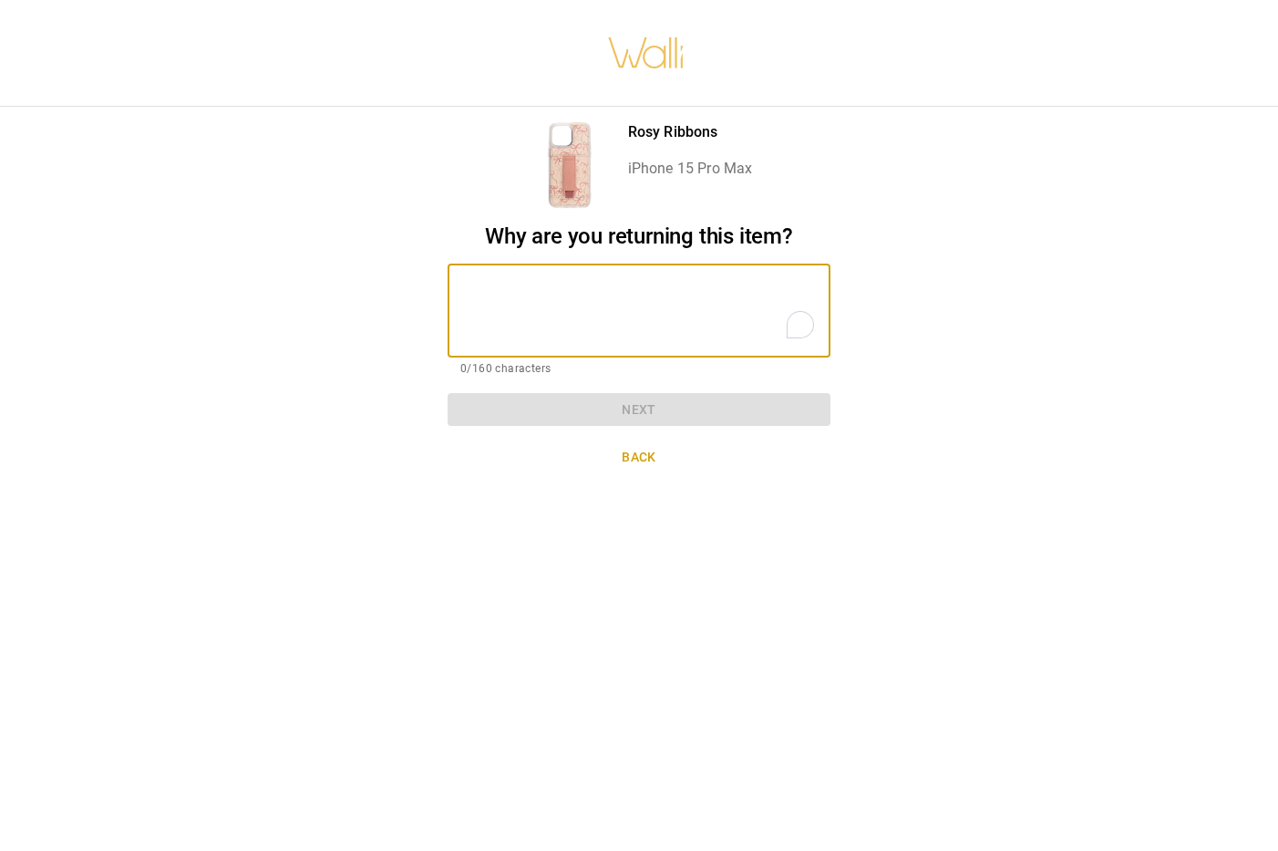
click at [642, 327] on textarea "To enrich screen reader interactions, please activate Accessibility in Grammarl…" at bounding box center [638, 310] width 357 height 63
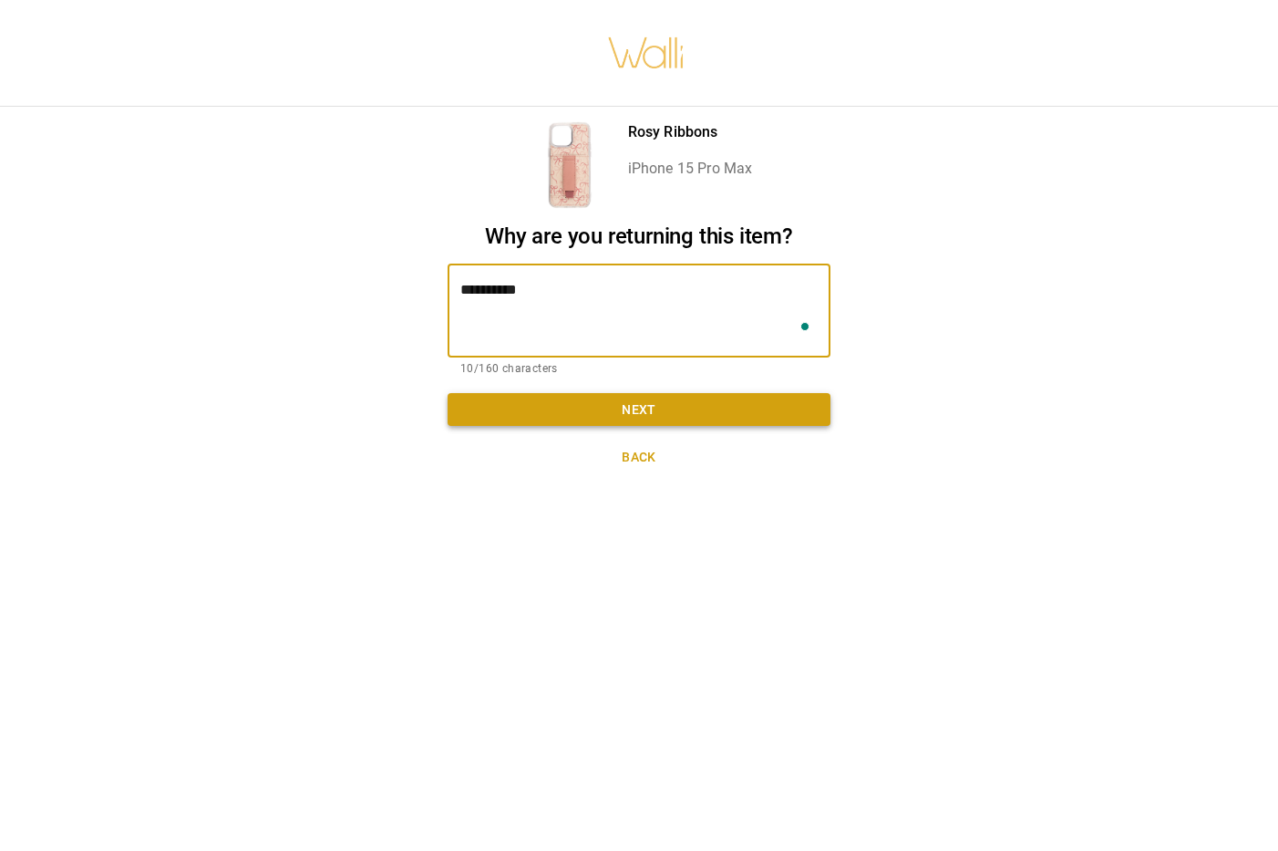
type textarea "**********"
click at [667, 407] on button "Next" at bounding box center [639, 410] width 383 height 34
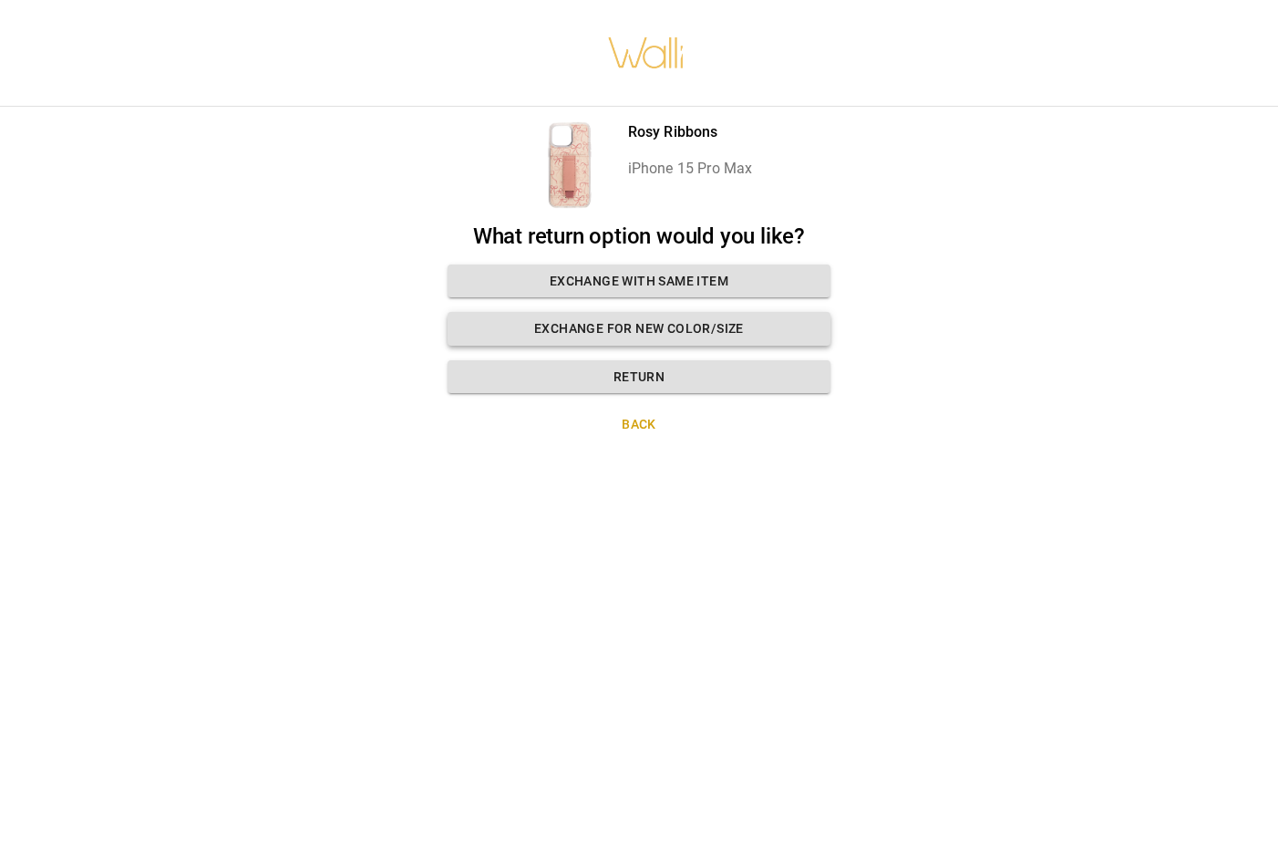
click at [642, 326] on button "Exchange for new color/size" at bounding box center [639, 329] width 383 height 34
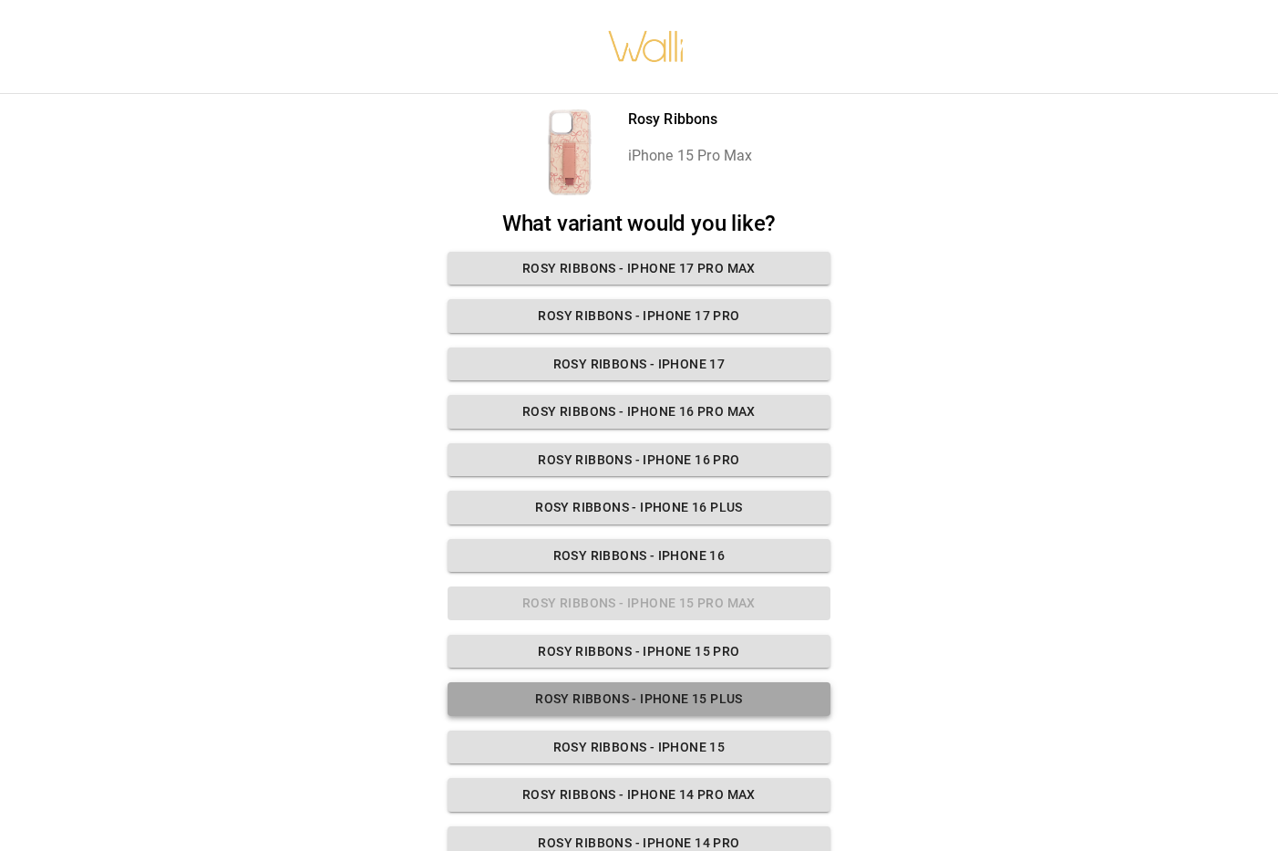
click at [687, 706] on button "Rosy Ribbons - iPhone 15 Plus" at bounding box center [639, 699] width 383 height 34
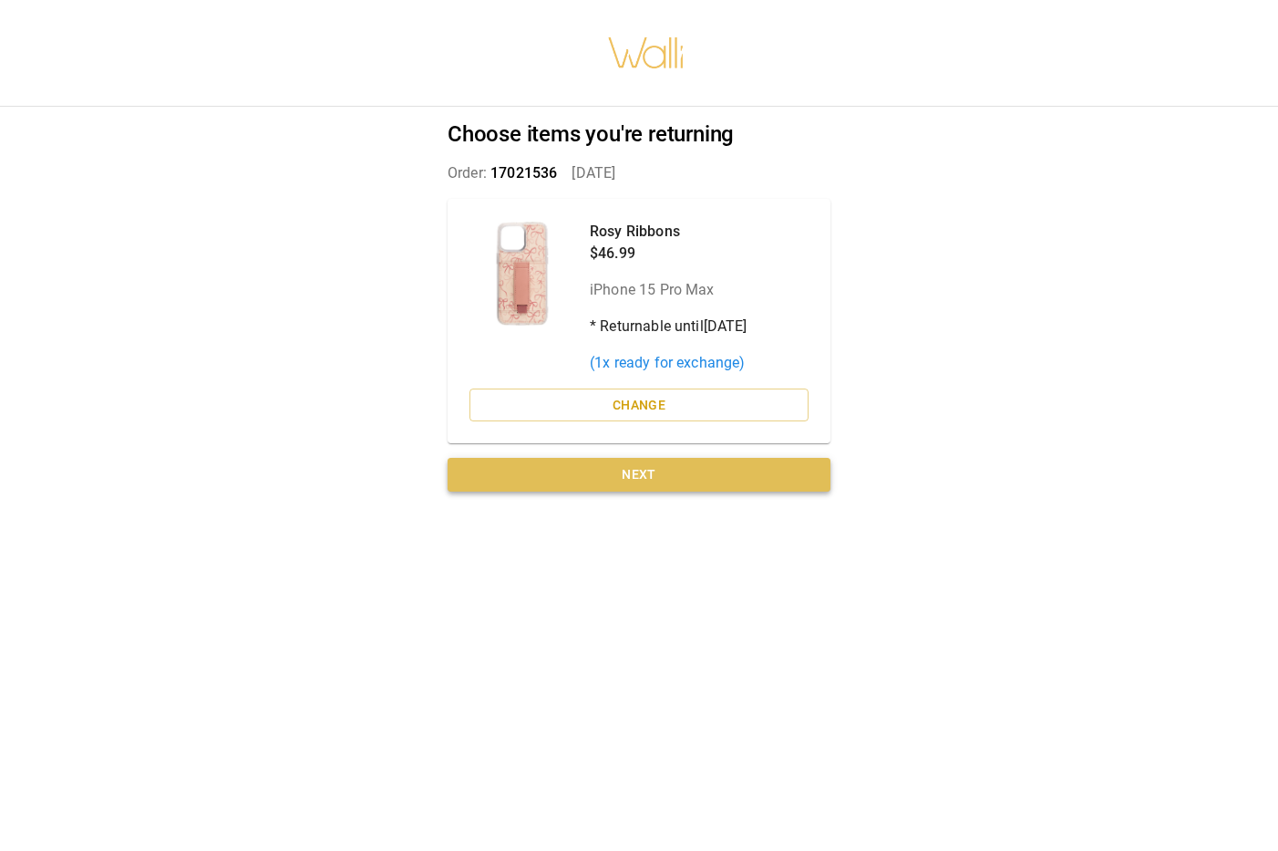
click at [669, 470] on button "Next" at bounding box center [639, 475] width 383 height 34
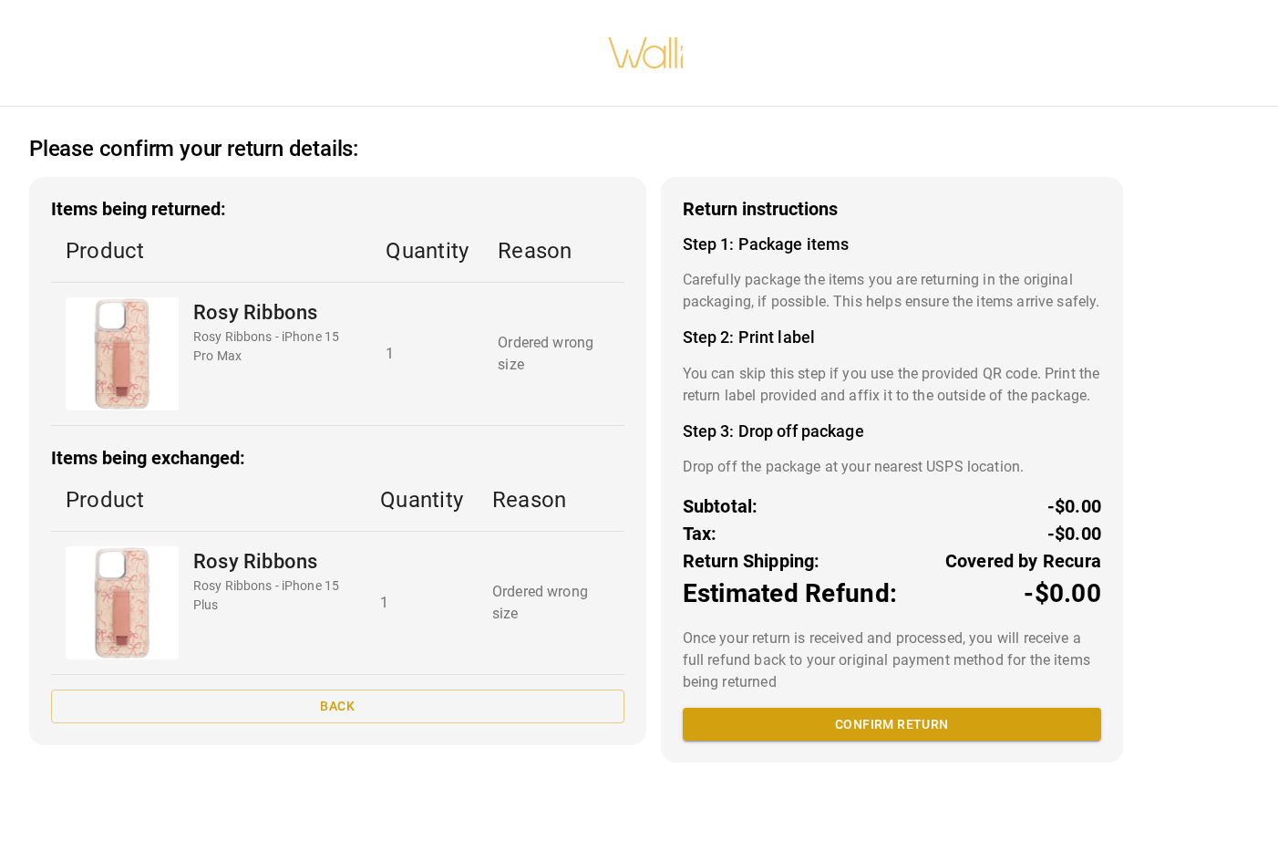
click at [673, 68] on img at bounding box center [646, 53] width 78 height 78
click at [650, 55] on img at bounding box center [646, 53] width 78 height 78
click at [322, 508] on p "Product" at bounding box center [208, 499] width 285 height 33
click at [205, 264] on p "Product" at bounding box center [211, 250] width 291 height 33
click at [253, 626] on div "Rosy Ribbons Rosy Ribbons - iPhone 15 Plus" at bounding box center [272, 602] width 158 height 113
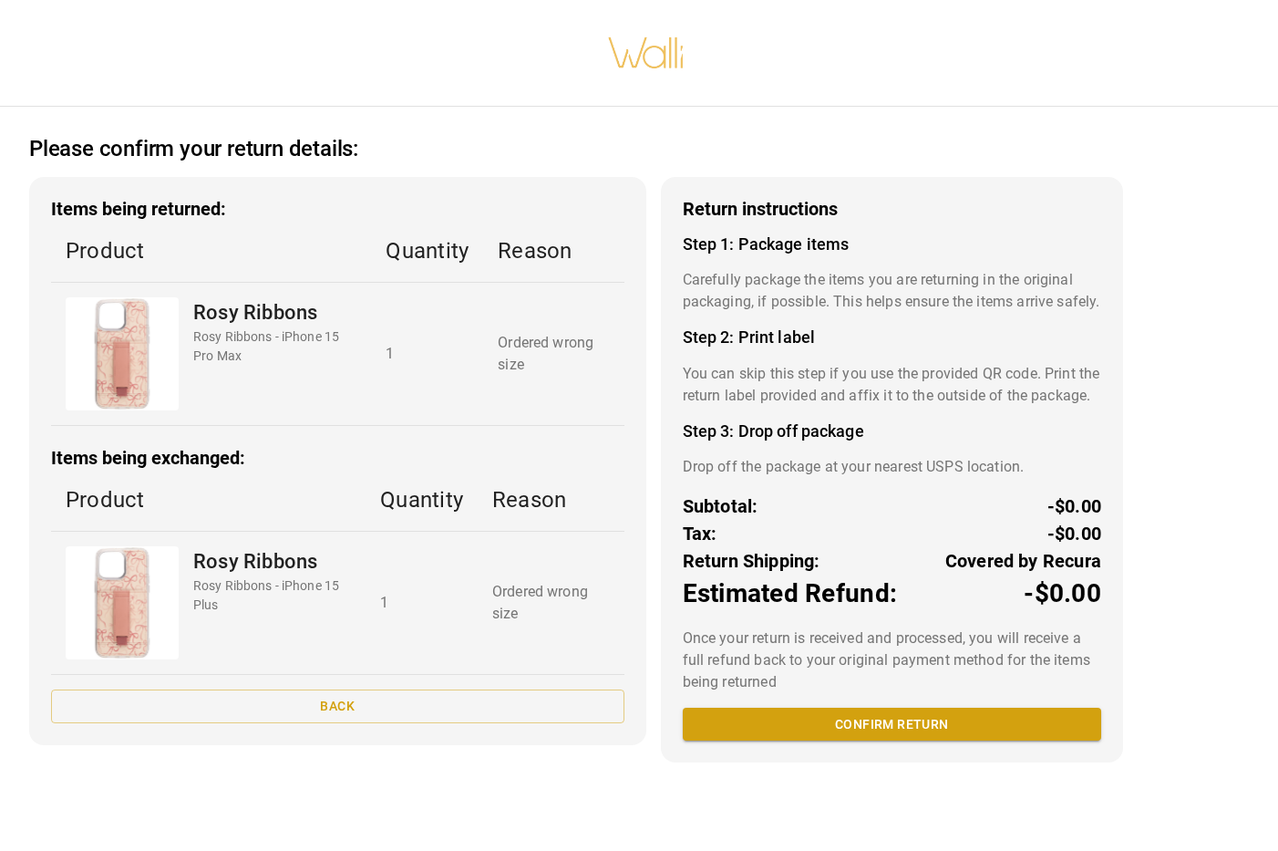
click at [513, 600] on p "Ordered wrong size" at bounding box center [551, 603] width 118 height 44
drag, startPoint x: 886, startPoint y: 763, endPoint x: 847, endPoint y: 357, distance: 408.6
click at [847, 357] on div "Return instructions Step 1: Package items Carefully package the items you are r…" at bounding box center [892, 469] width 462 height 585
click at [810, 396] on p "You can skip this step if you use the provided QR code. Print the return label …" at bounding box center [892, 385] width 419 height 44
click at [811, 397] on p "You can skip this step if you use the provided QR code. Print the return label …" at bounding box center [892, 385] width 419 height 44
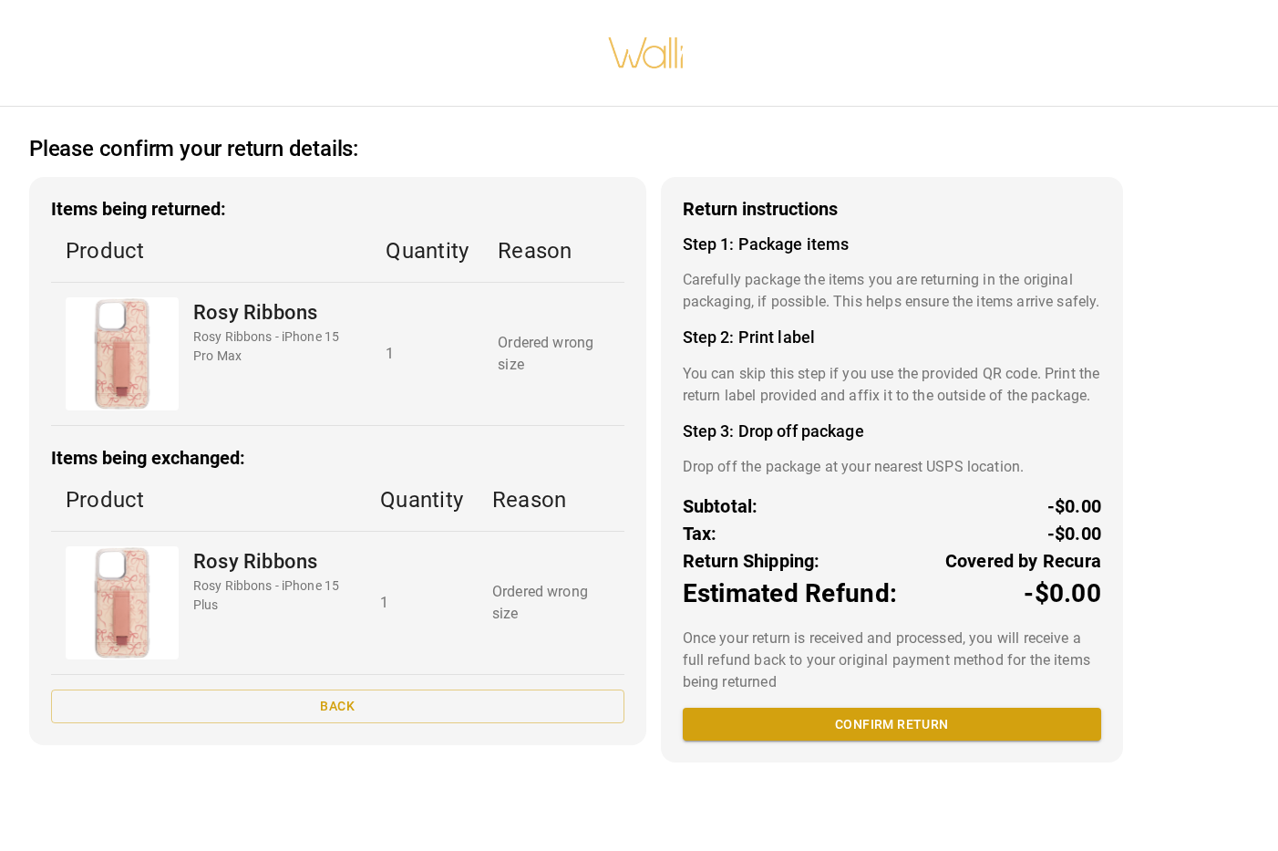
click at [767, 407] on p "You can skip this step if you use the provided QR code. Print the return label …" at bounding box center [892, 385] width 419 height 44
click at [749, 441] on h4 "Step 3: Drop off package" at bounding box center [892, 431] width 419 height 20
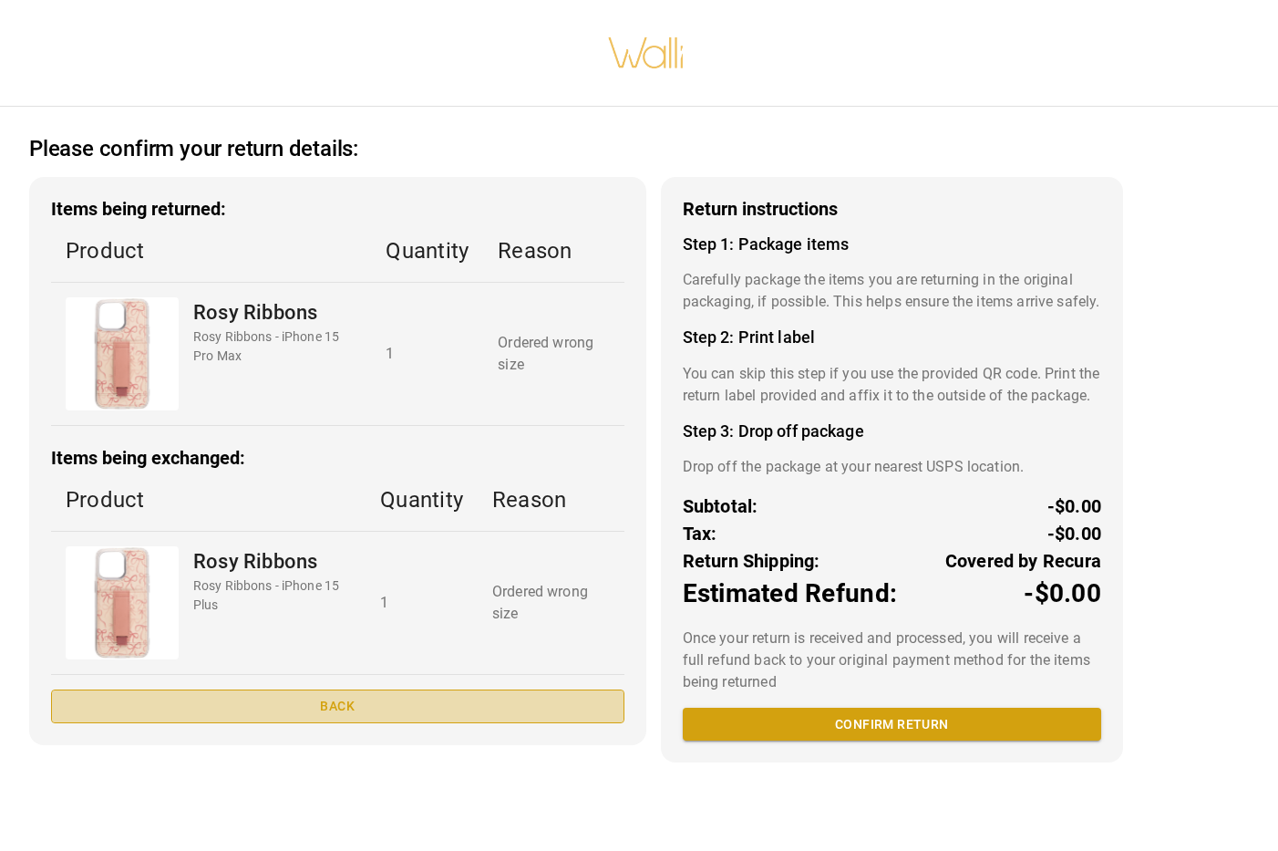
click at [451, 709] on button "Back" at bounding box center [338, 706] width 574 height 34
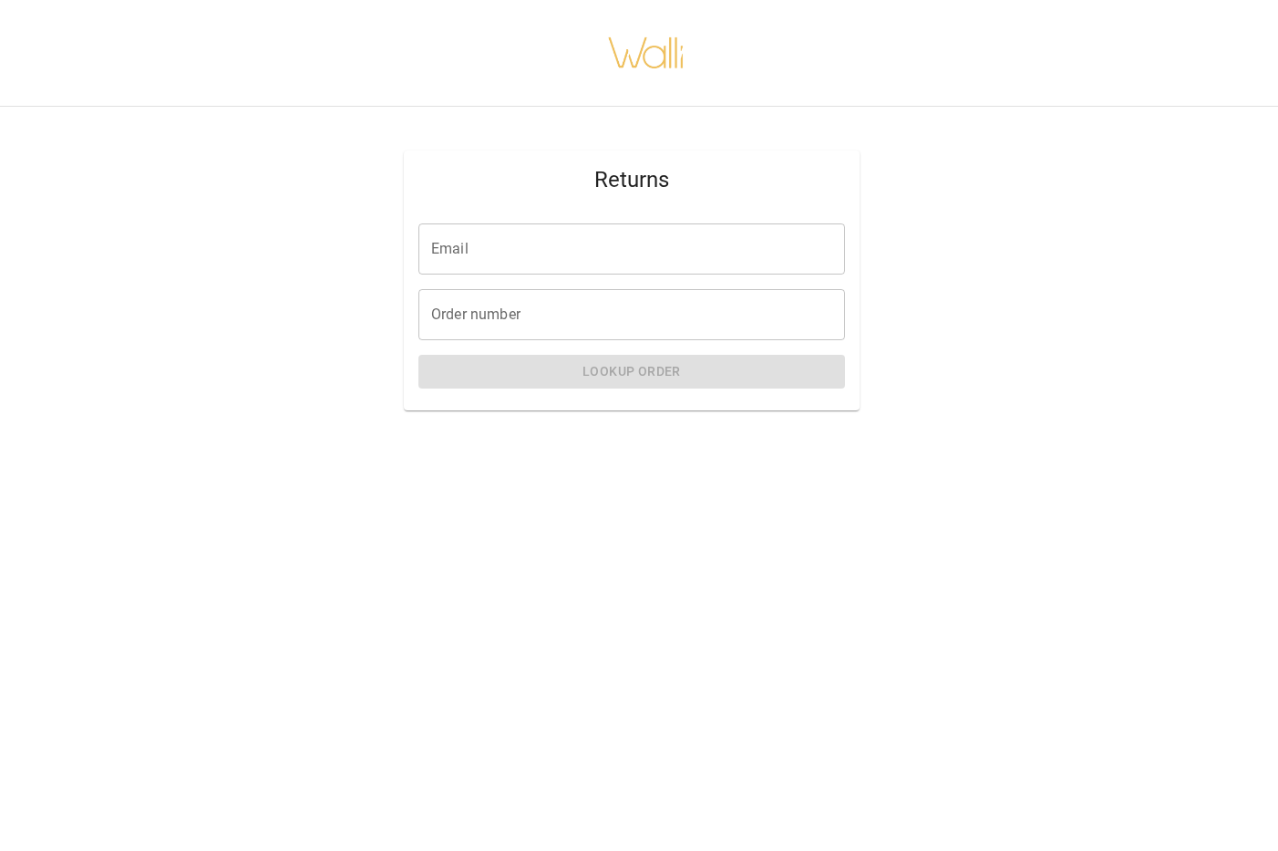
click at [546, 264] on input "Email" at bounding box center [632, 248] width 427 height 51
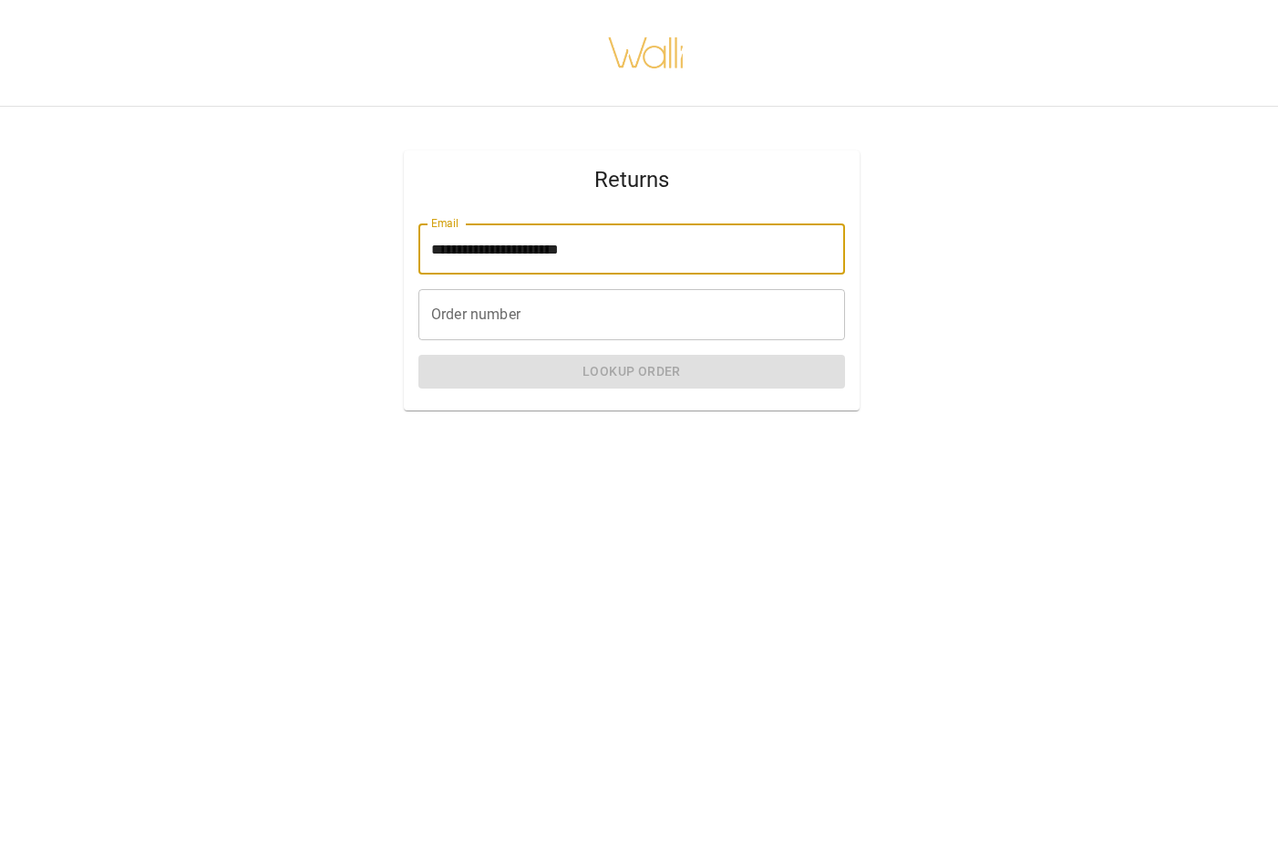
type input "**********"
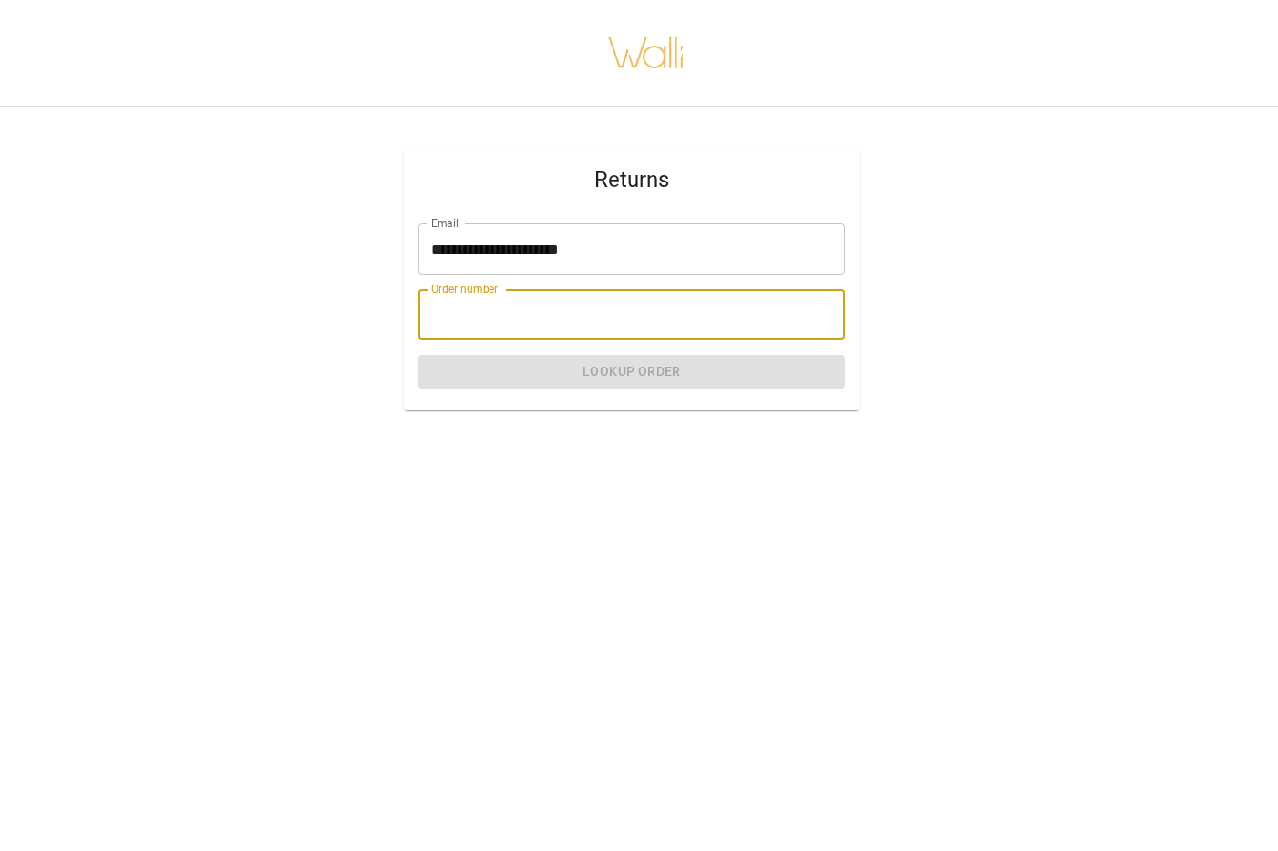
paste input "*******"
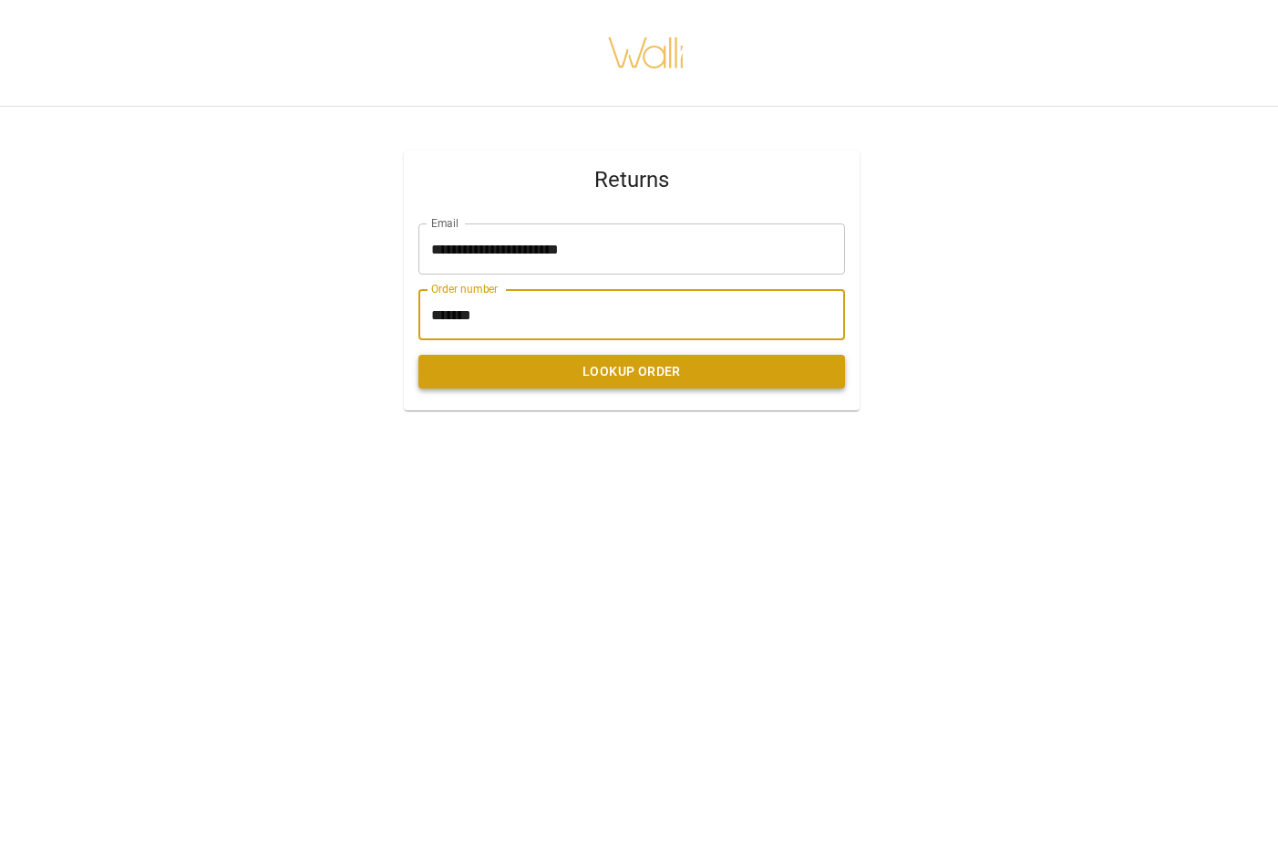
type input "*******"
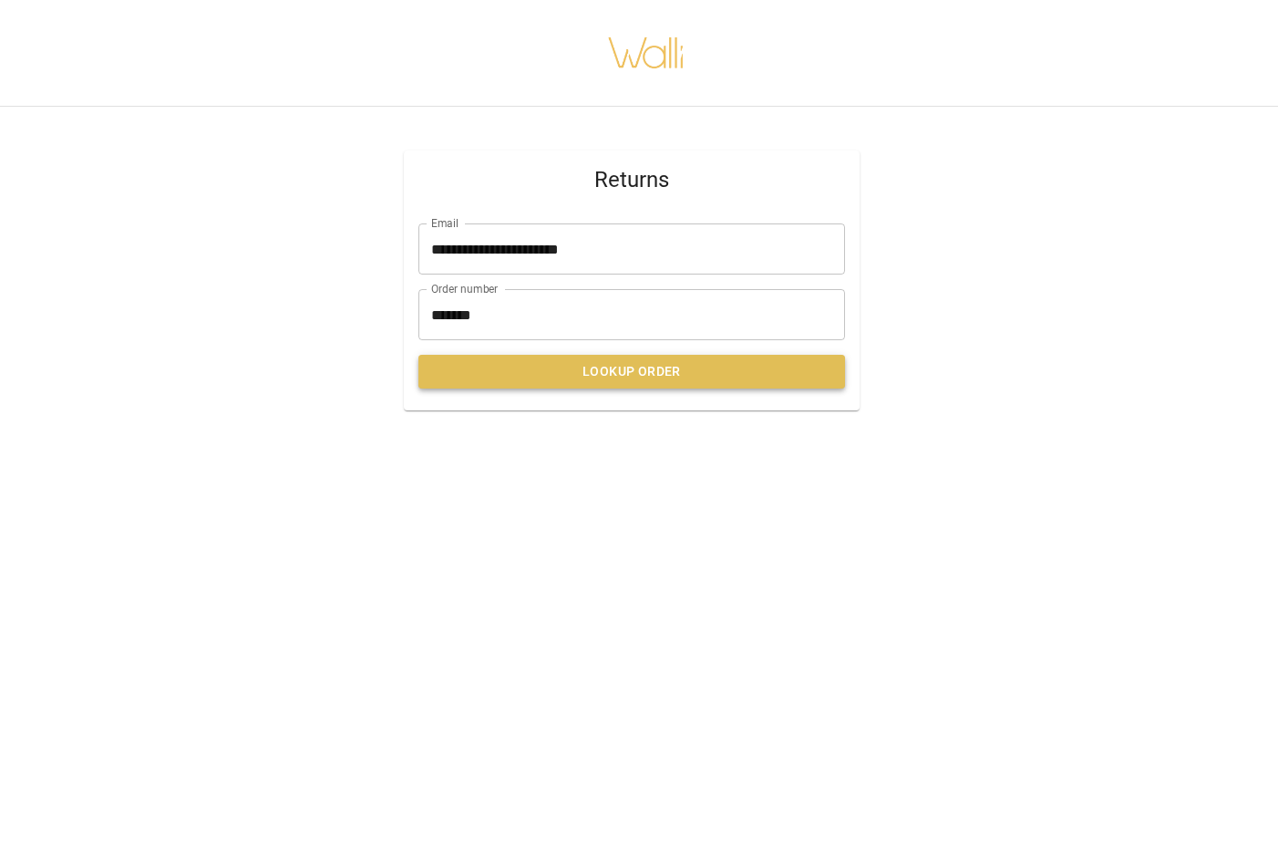
click at [515, 376] on button "Lookup Order" at bounding box center [632, 372] width 427 height 34
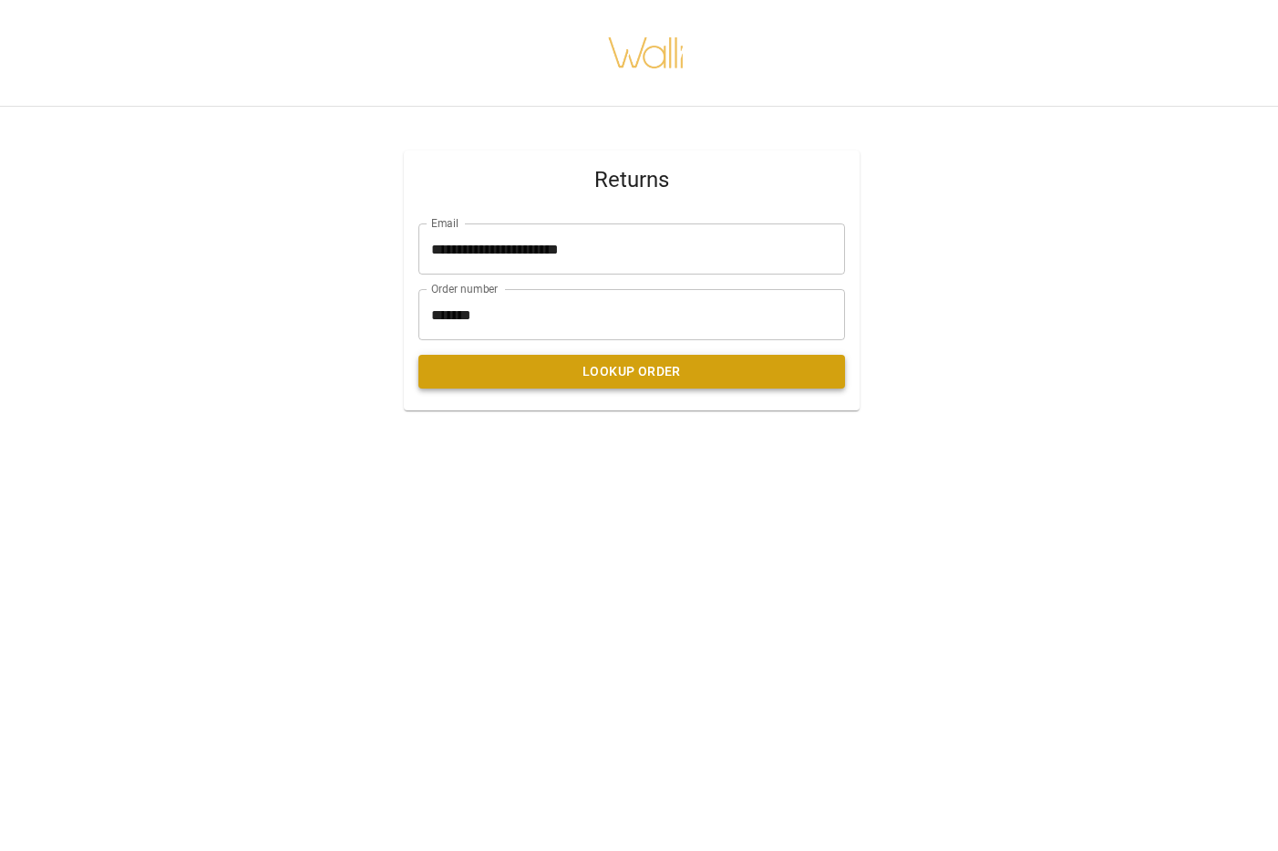
click at [538, 370] on button "Lookup Order" at bounding box center [632, 372] width 427 height 34
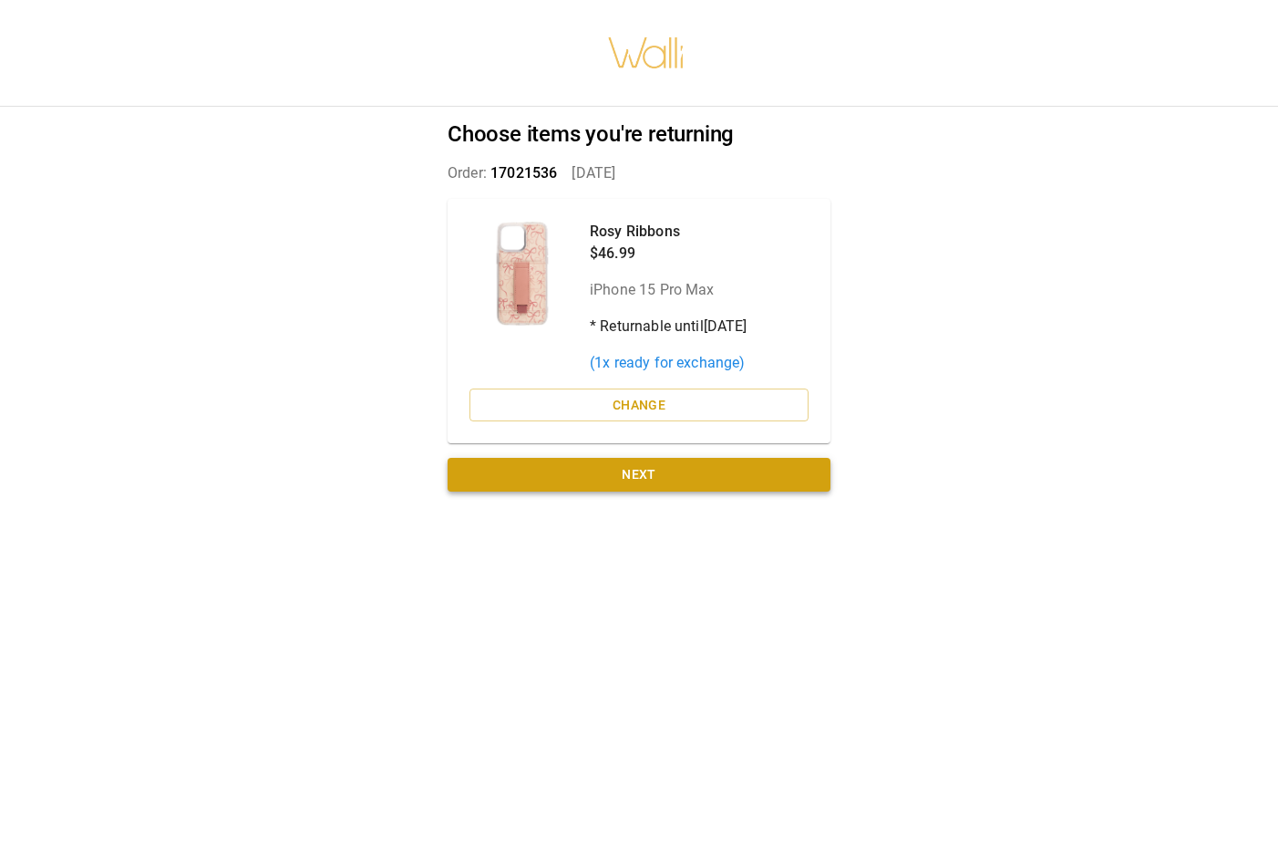
click at [623, 470] on button "Next" at bounding box center [639, 475] width 383 height 34
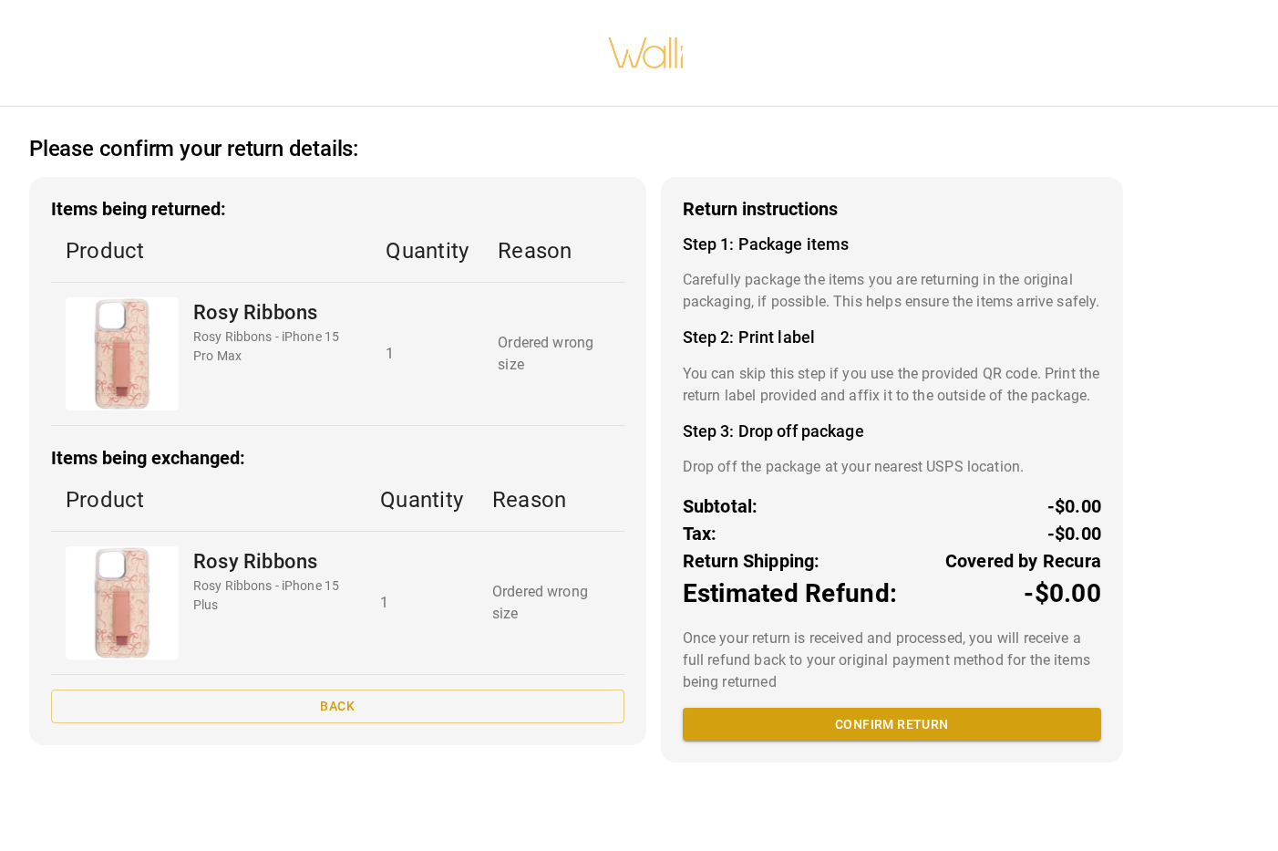
click at [429, 422] on td "1" at bounding box center [427, 354] width 112 height 143
click at [400, 583] on td "1" at bounding box center [422, 603] width 112 height 143
drag, startPoint x: 374, startPoint y: 709, endPoint x: 484, endPoint y: 704, distance: 110.4
click at [484, 704] on button "Back" at bounding box center [338, 706] width 574 height 34
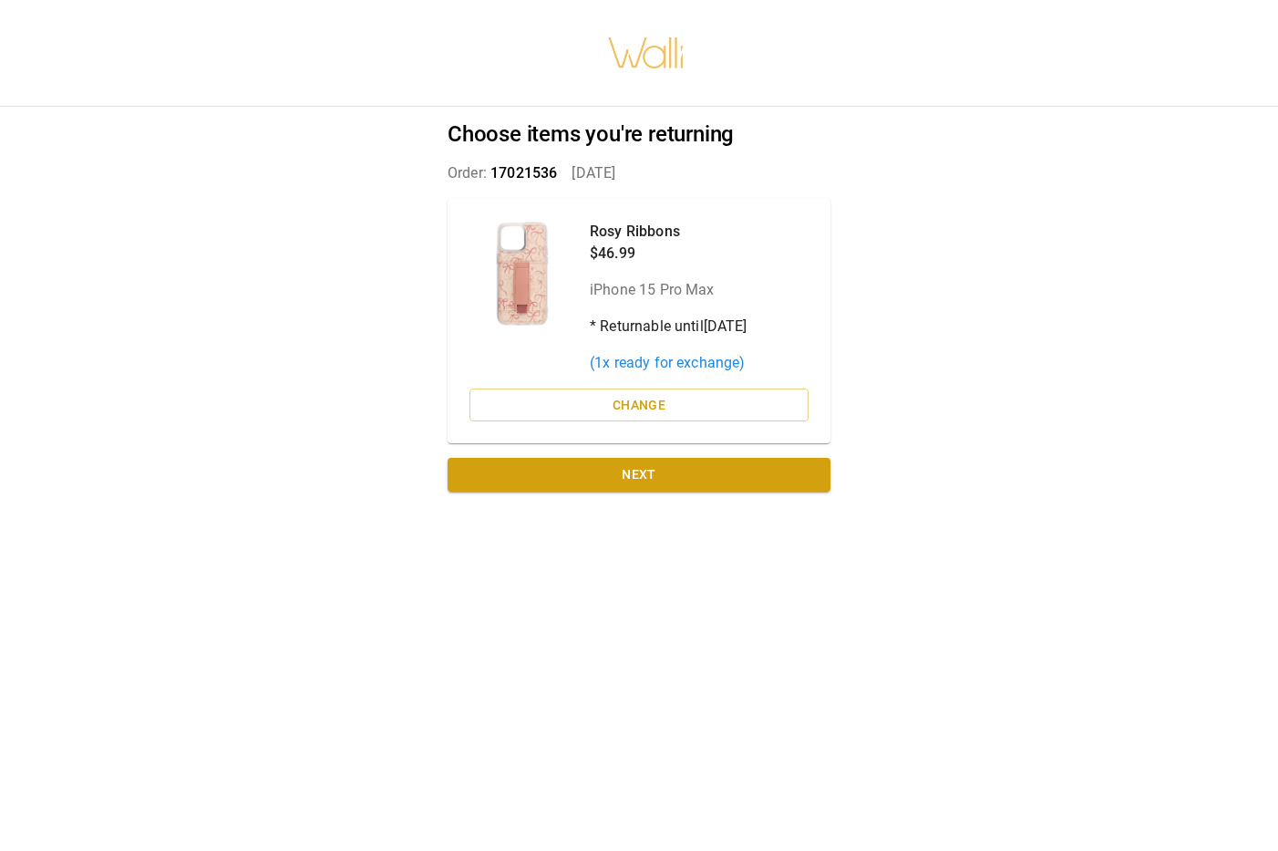
click at [484, 704] on div "Choose items you're returning Order: 17021536   [DATE] Rosy Ribbons $46.99 iPho…" at bounding box center [639, 425] width 1278 height 851
click at [523, 415] on button "Change" at bounding box center [639, 405] width 339 height 34
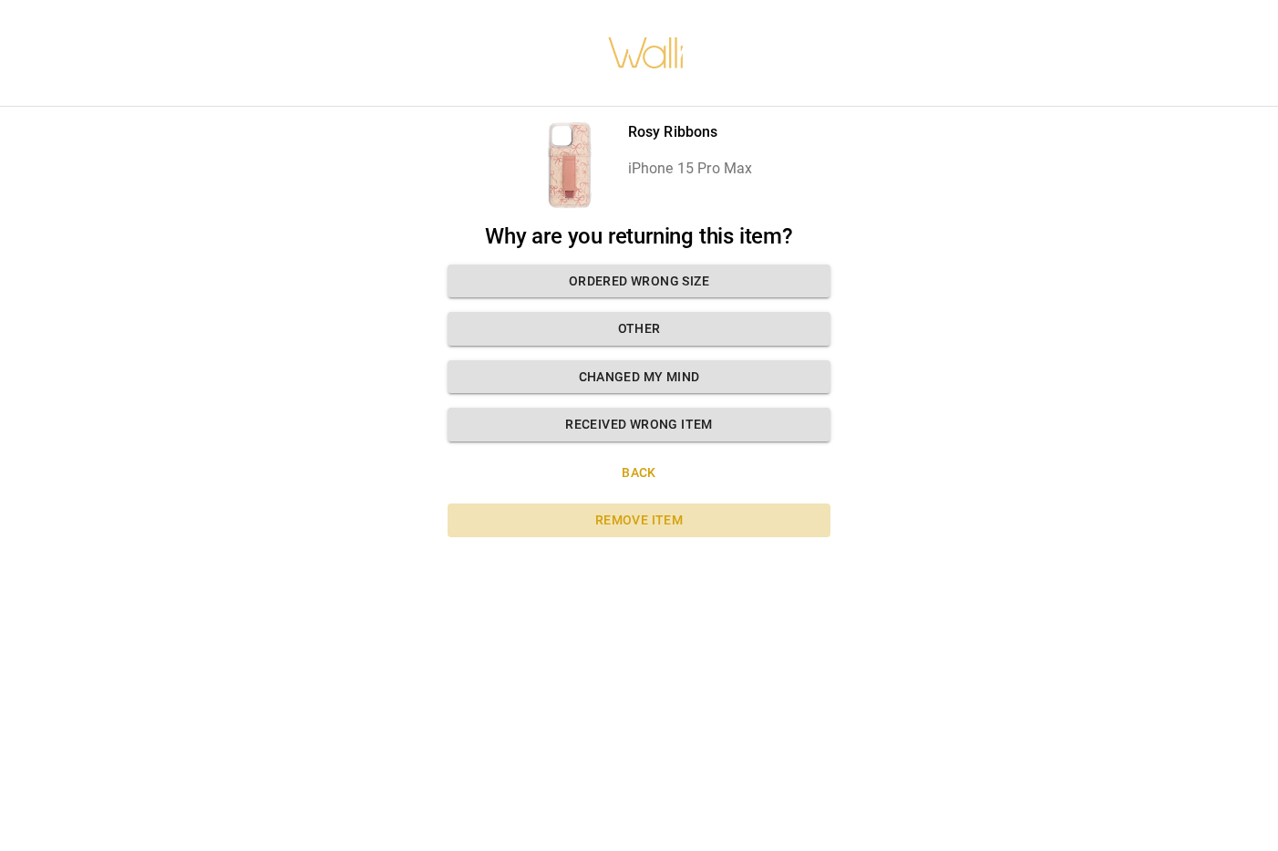
click at [621, 518] on button "Remove item" at bounding box center [639, 520] width 383 height 34
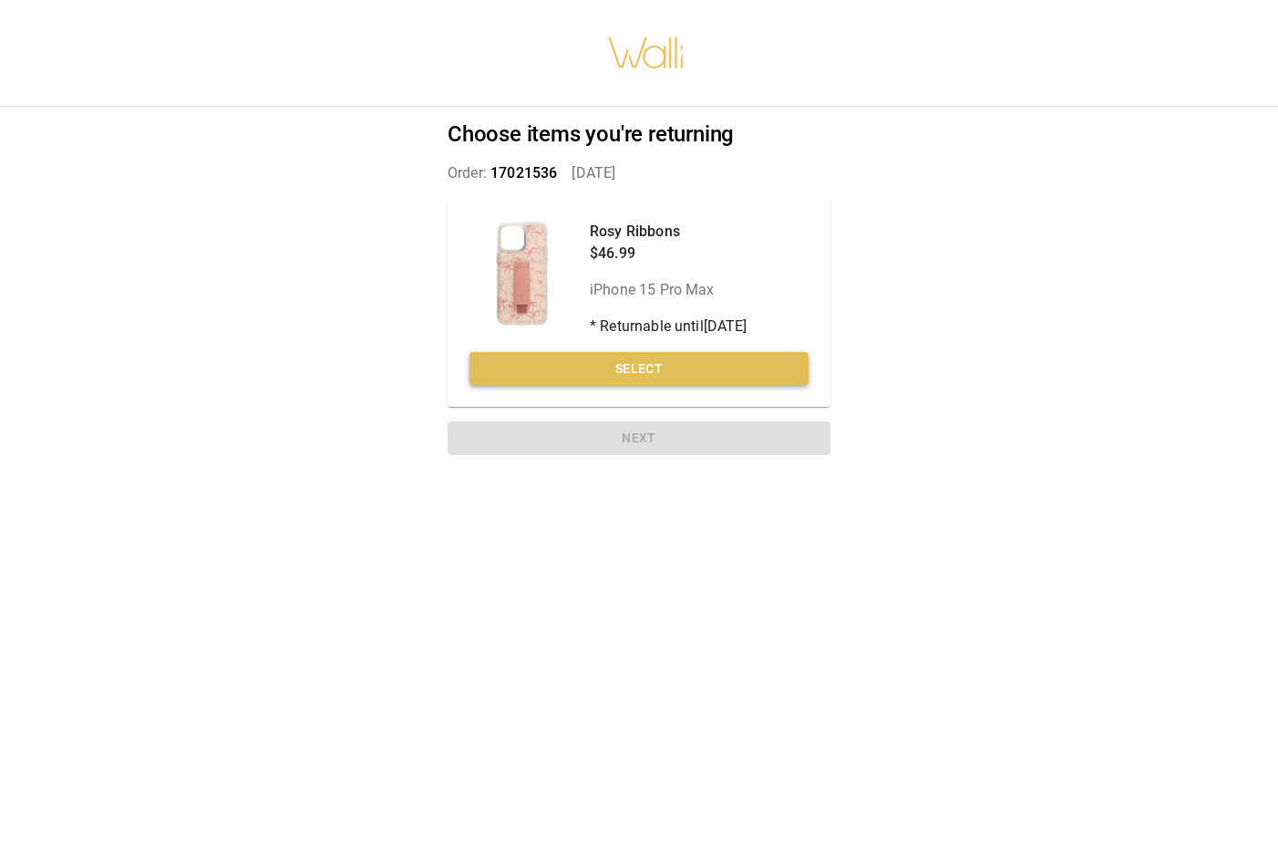
click at [618, 378] on button "Select" at bounding box center [639, 369] width 339 height 34
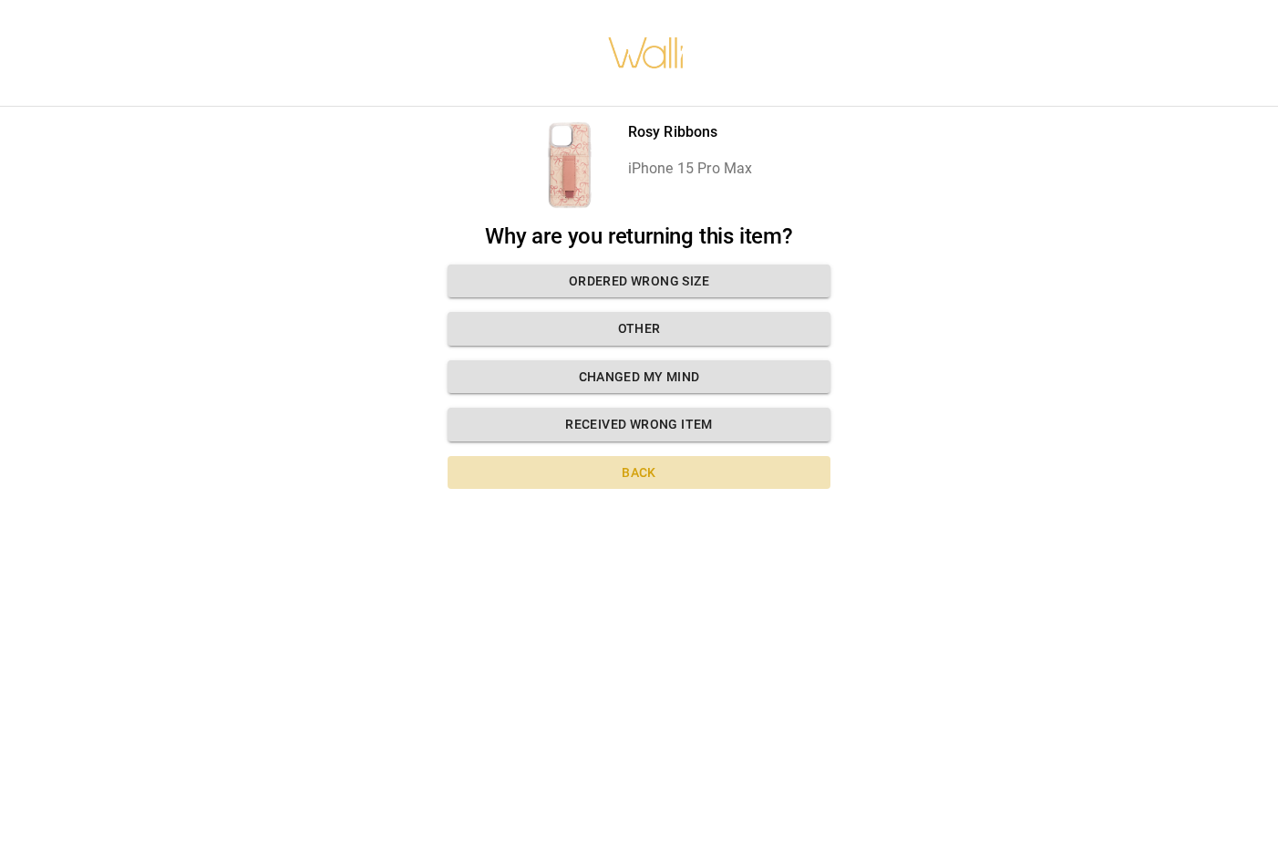
click at [631, 463] on button "Back" at bounding box center [639, 473] width 383 height 34
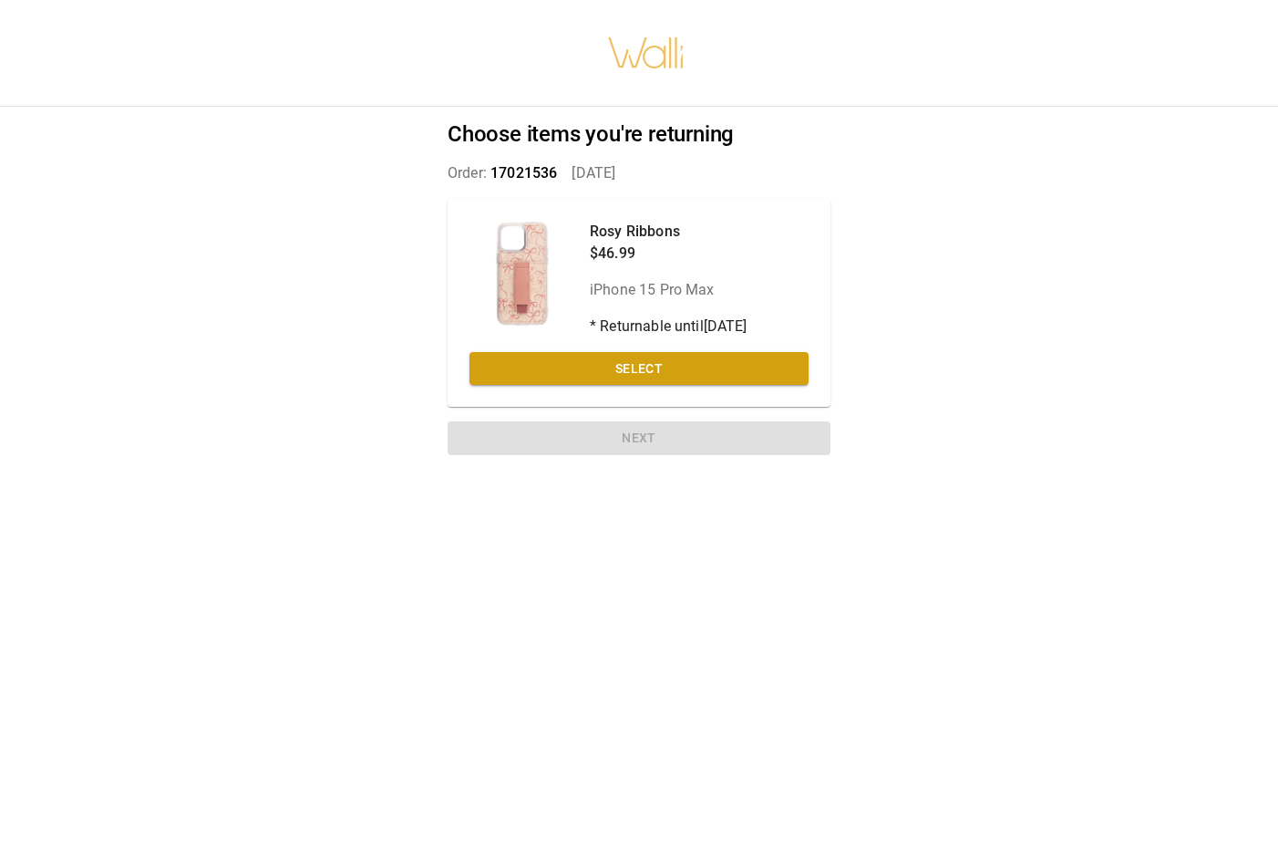
click at [576, 239] on div "Rosy Ribbons $46.99 iPhone 15 Pro Max * Returnable until [DATE]" at bounding box center [639, 279] width 339 height 117
click at [656, 363] on button "Select" at bounding box center [639, 369] width 339 height 34
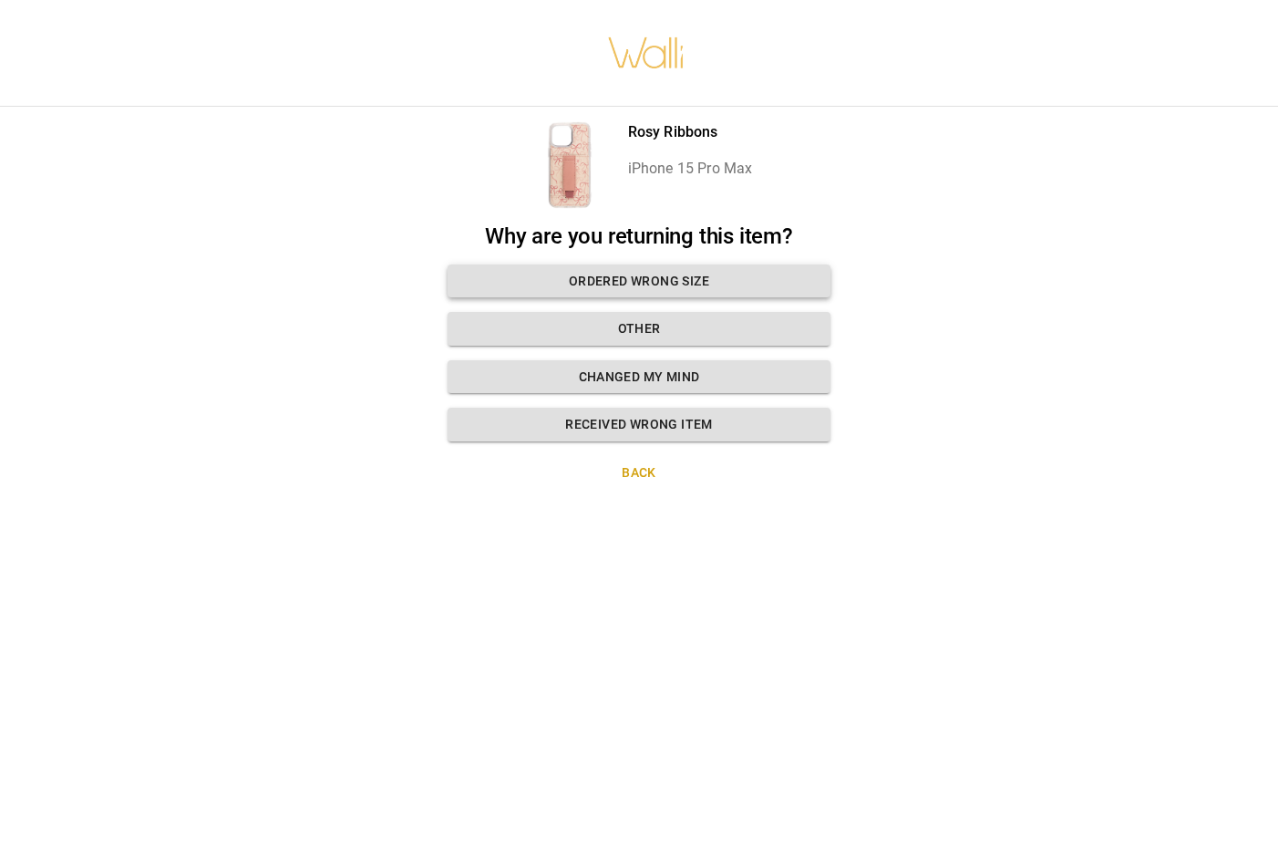
click at [654, 287] on button "Ordered wrong size" at bounding box center [639, 281] width 383 height 34
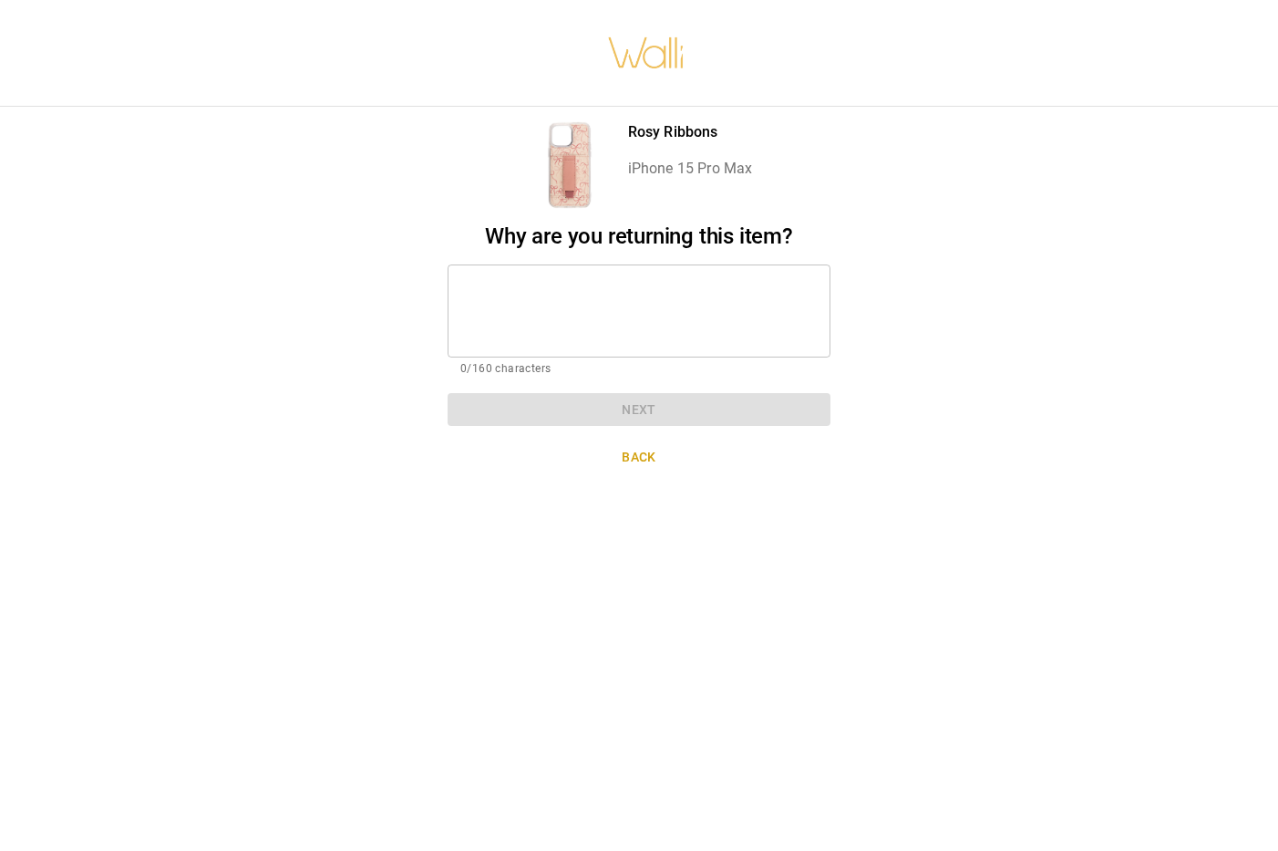
click at [658, 309] on textarea at bounding box center [638, 310] width 357 height 63
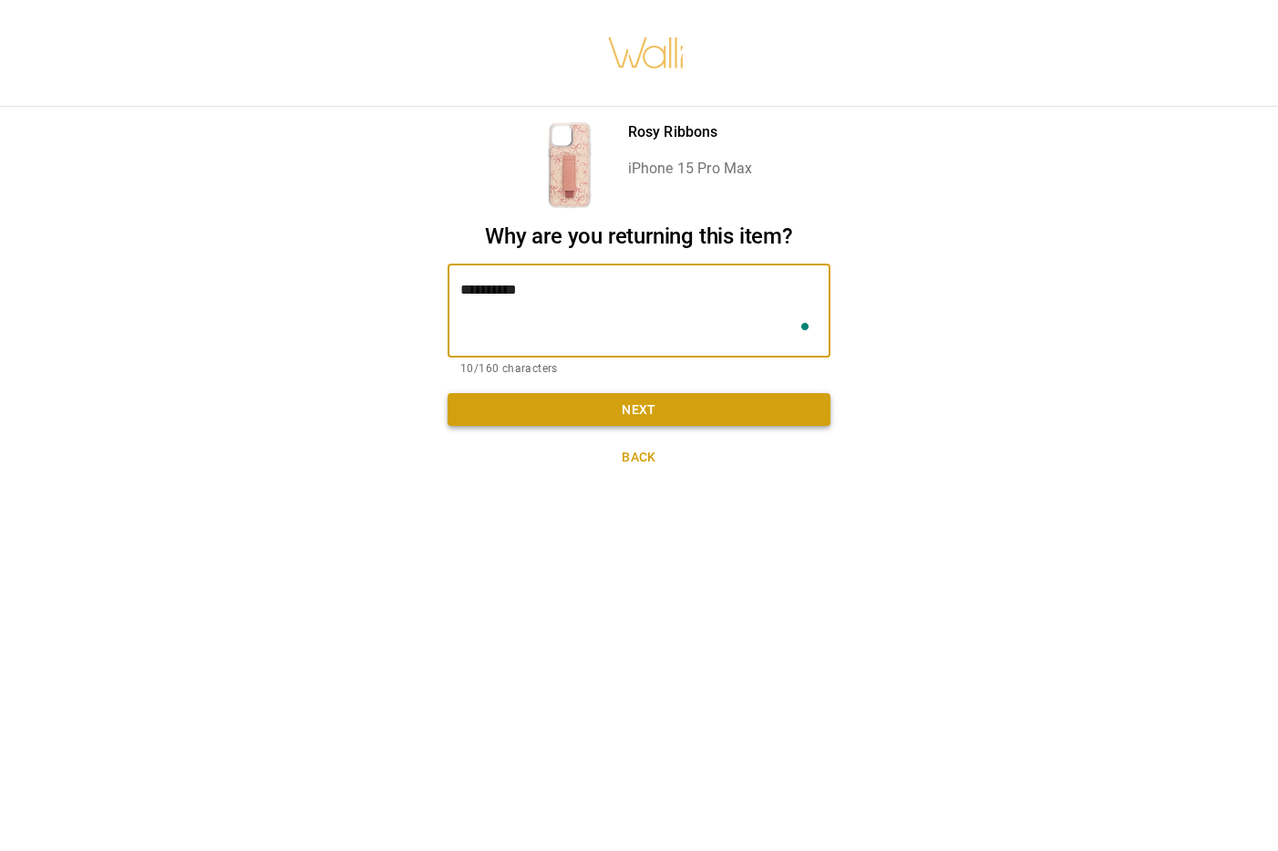
type textarea "**********"
click at [668, 407] on button "Next" at bounding box center [639, 410] width 383 height 34
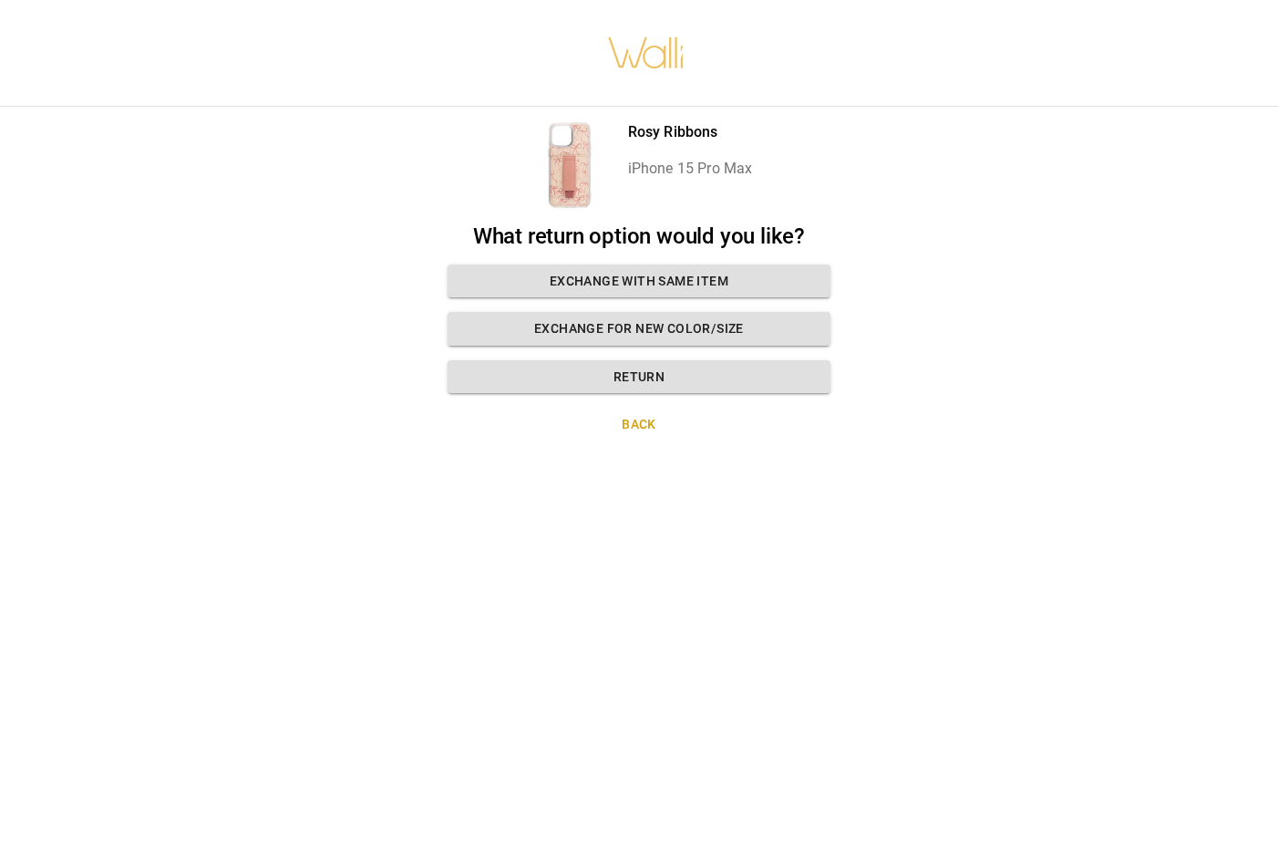
drag, startPoint x: 661, startPoint y: 326, endPoint x: 534, endPoint y: 508, distance: 221.3
click at [534, 508] on div "Rosy Ribbons iPhone 15 Pro Max What return option would you like? Exchange with…" at bounding box center [639, 425] width 1278 height 851
click at [634, 385] on button "Return" at bounding box center [639, 377] width 383 height 34
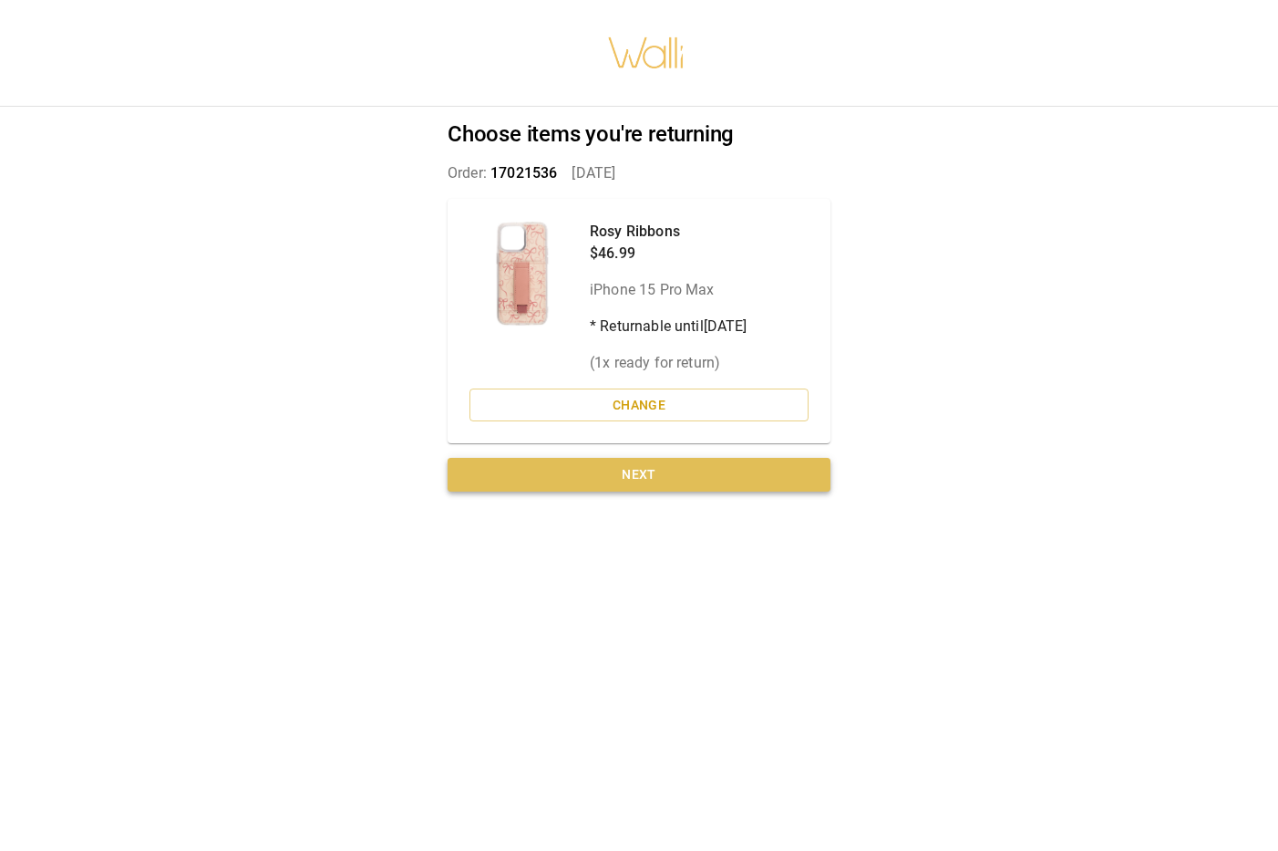
click at [658, 477] on button "Next" at bounding box center [639, 475] width 383 height 34
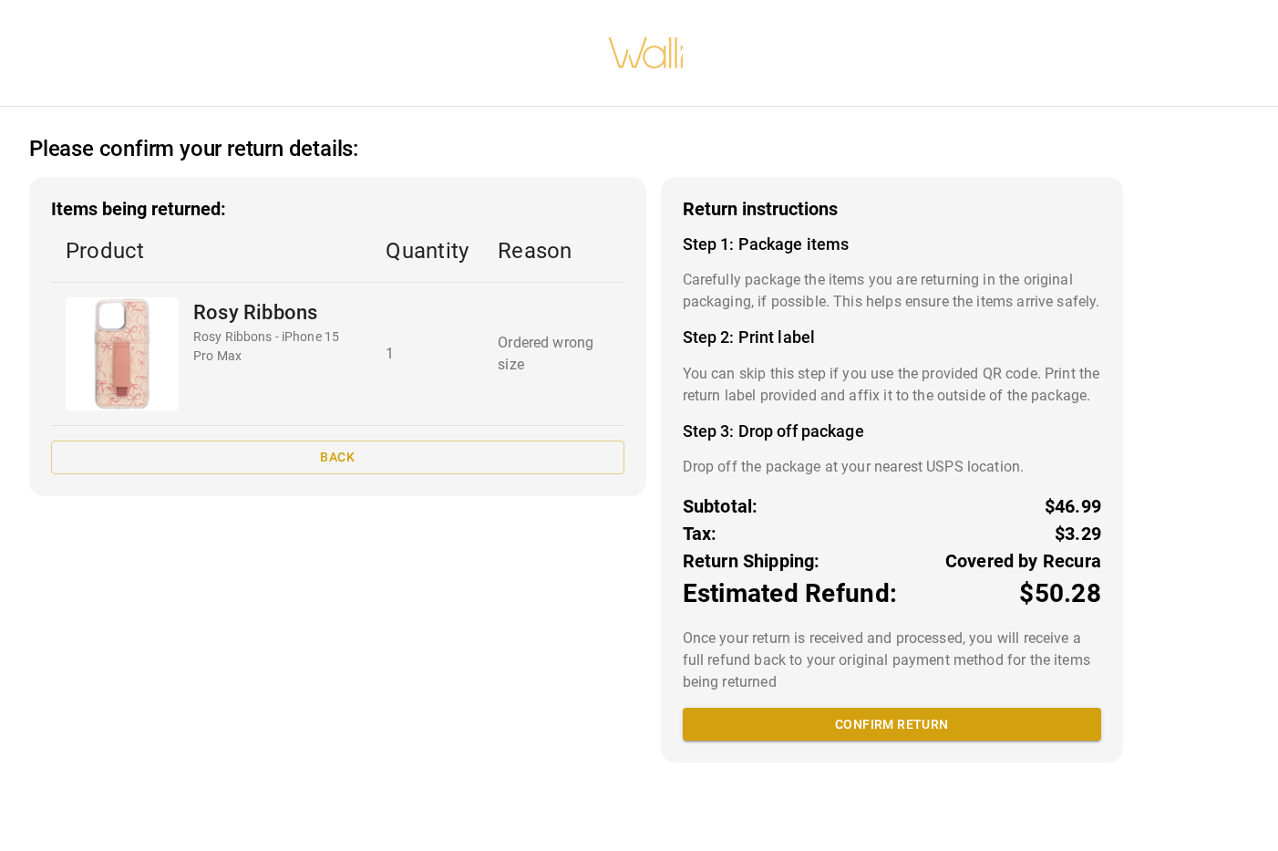
click at [586, 570] on div "Items being returned: Product Quantity Reason Rosy Ribbons Rosy Ribbons - iPhon…" at bounding box center [337, 469] width 617 height 585
click at [792, 520] on div "Subtotal: $46.99" at bounding box center [892, 505] width 419 height 27
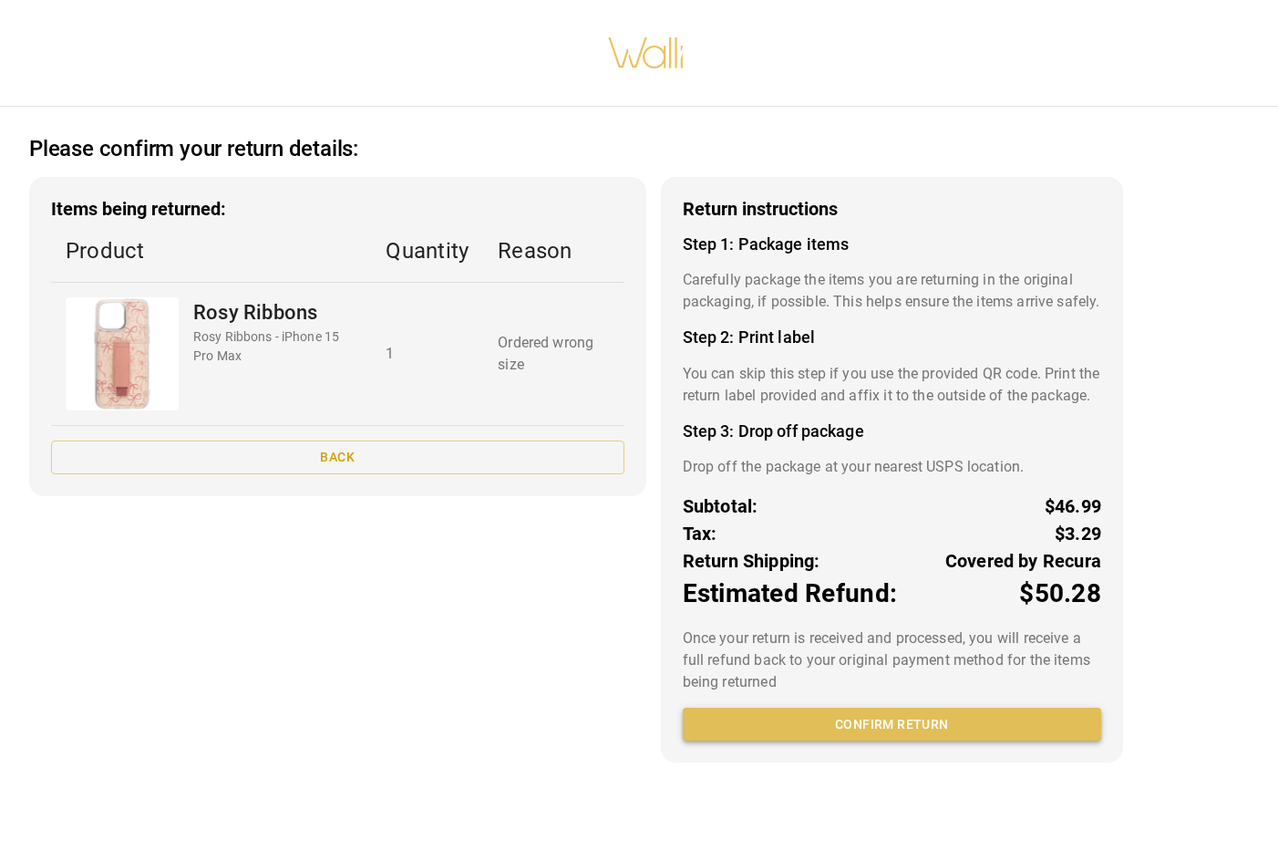
click at [866, 741] on button "Confirm return" at bounding box center [892, 725] width 419 height 34
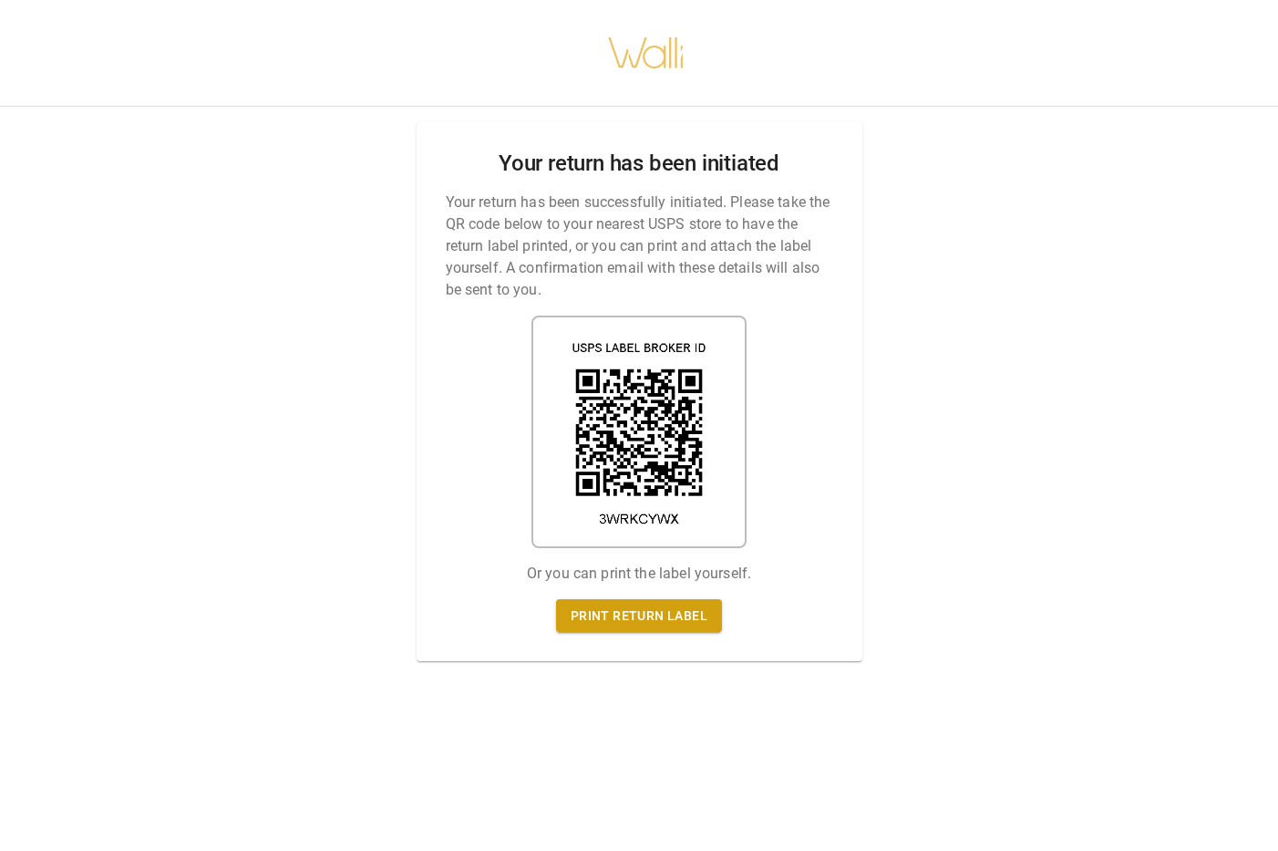
click at [552, 254] on p "Your return has been successfully initiated. Please take the QR code below to y…" at bounding box center [640, 245] width 388 height 109
click at [651, 617] on link "Print return label" at bounding box center [639, 616] width 166 height 34
